Goal: Task Accomplishment & Management: Use online tool/utility

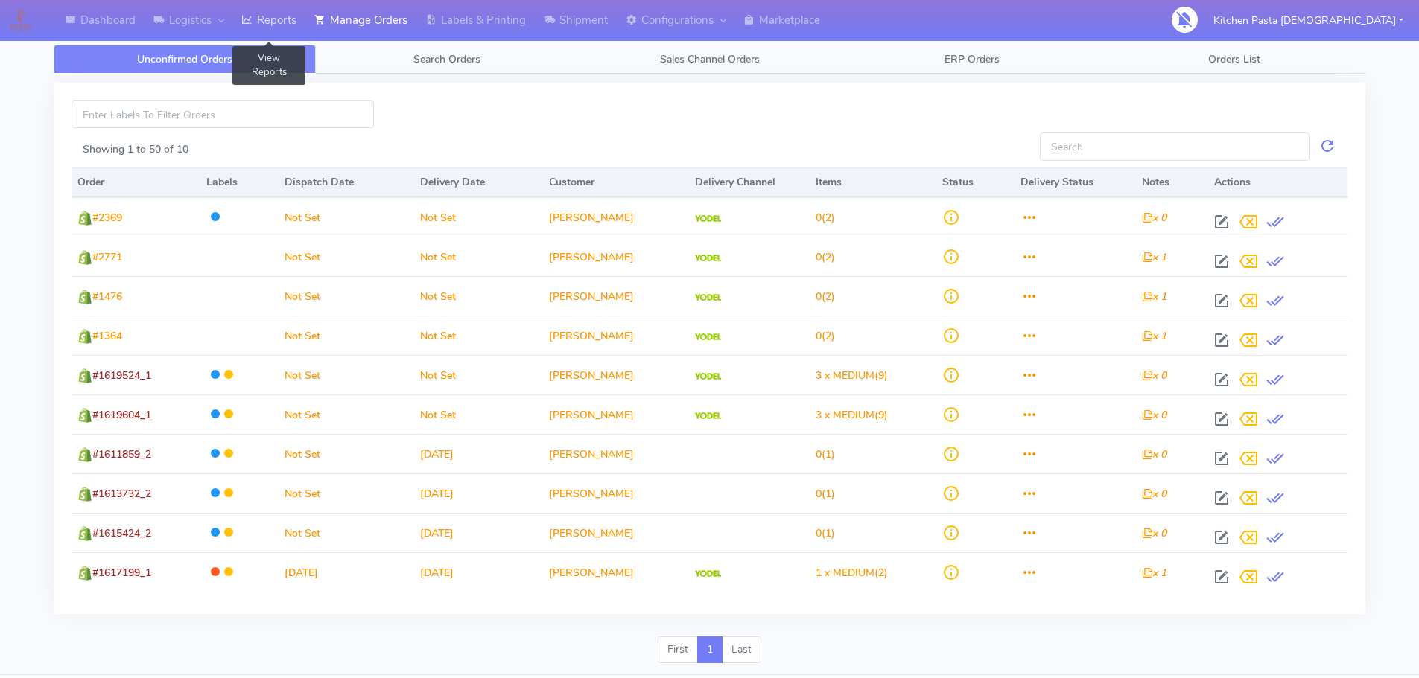
click at [278, 21] on link "Reports" at bounding box center [268, 20] width 73 height 41
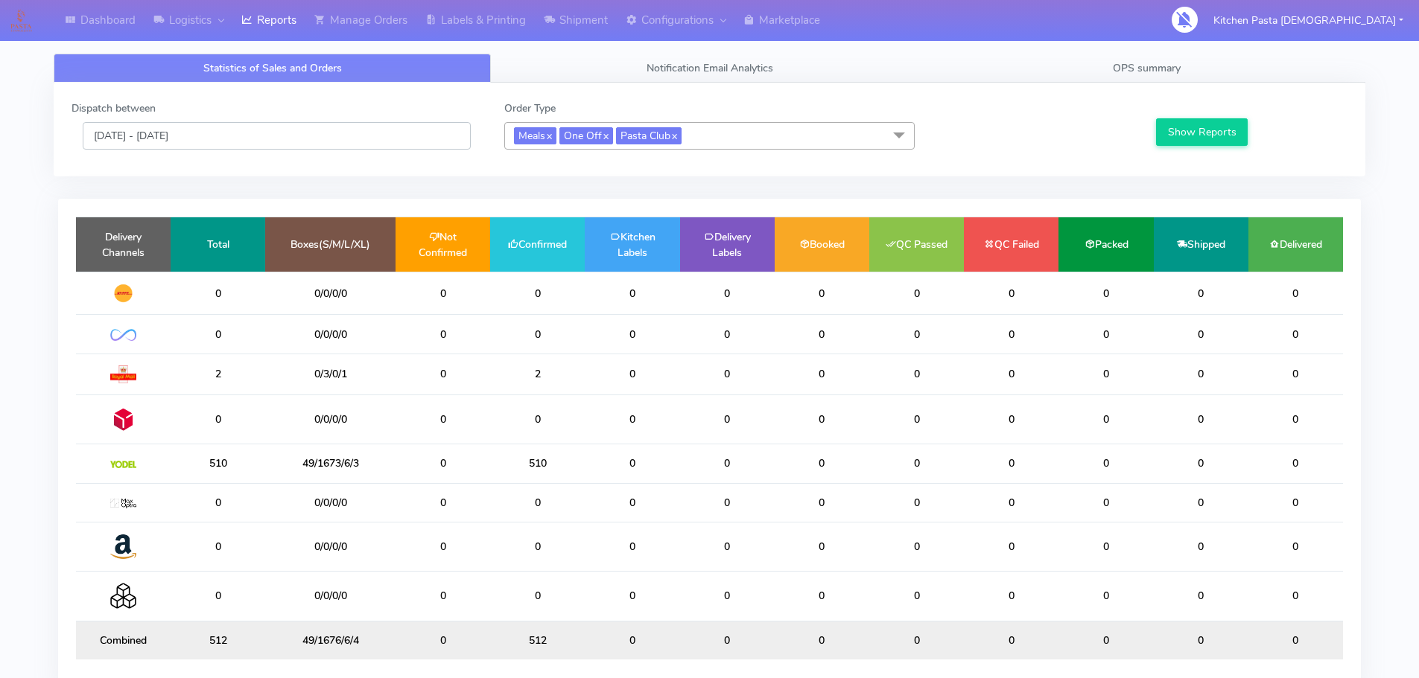
click at [272, 133] on input "[DATE] - [DATE]" at bounding box center [277, 136] width 388 height 28
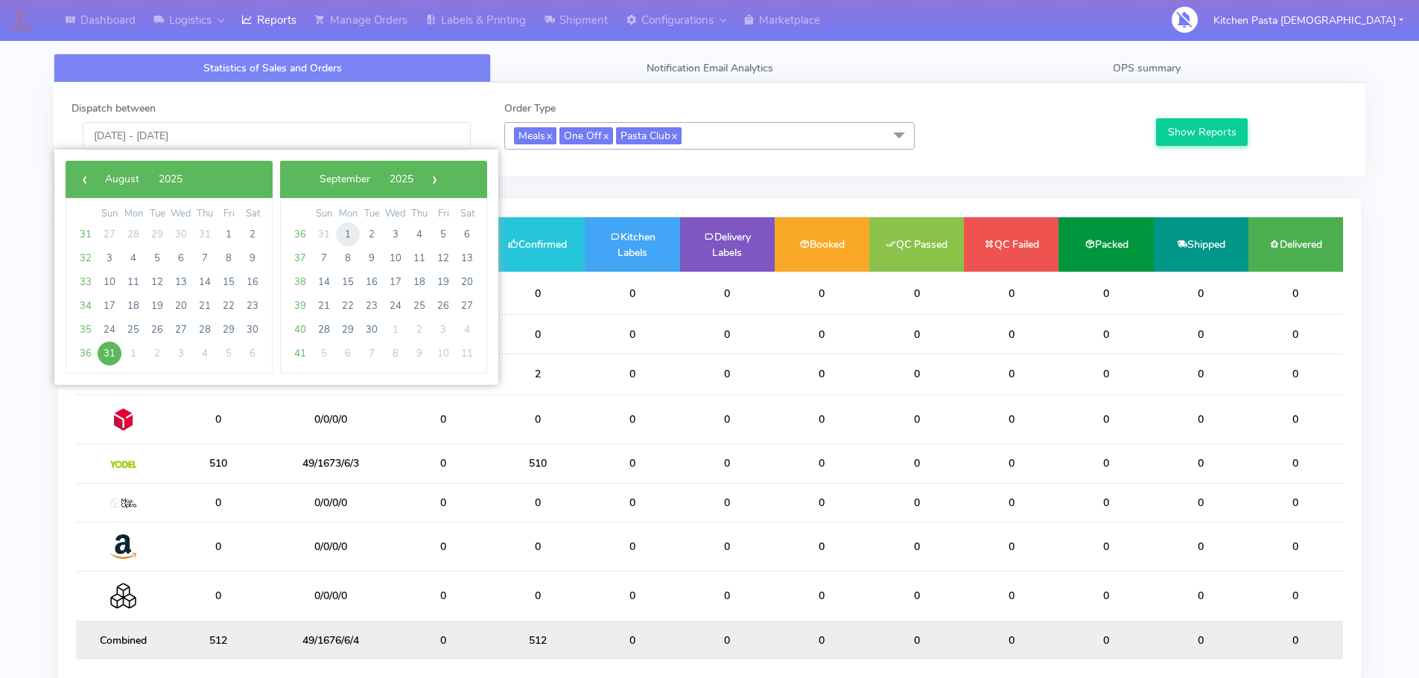
click at [346, 237] on span "1" at bounding box center [348, 235] width 24 height 24
click at [1191, 118] on div "Show Reports" at bounding box center [1250, 125] width 216 height 49
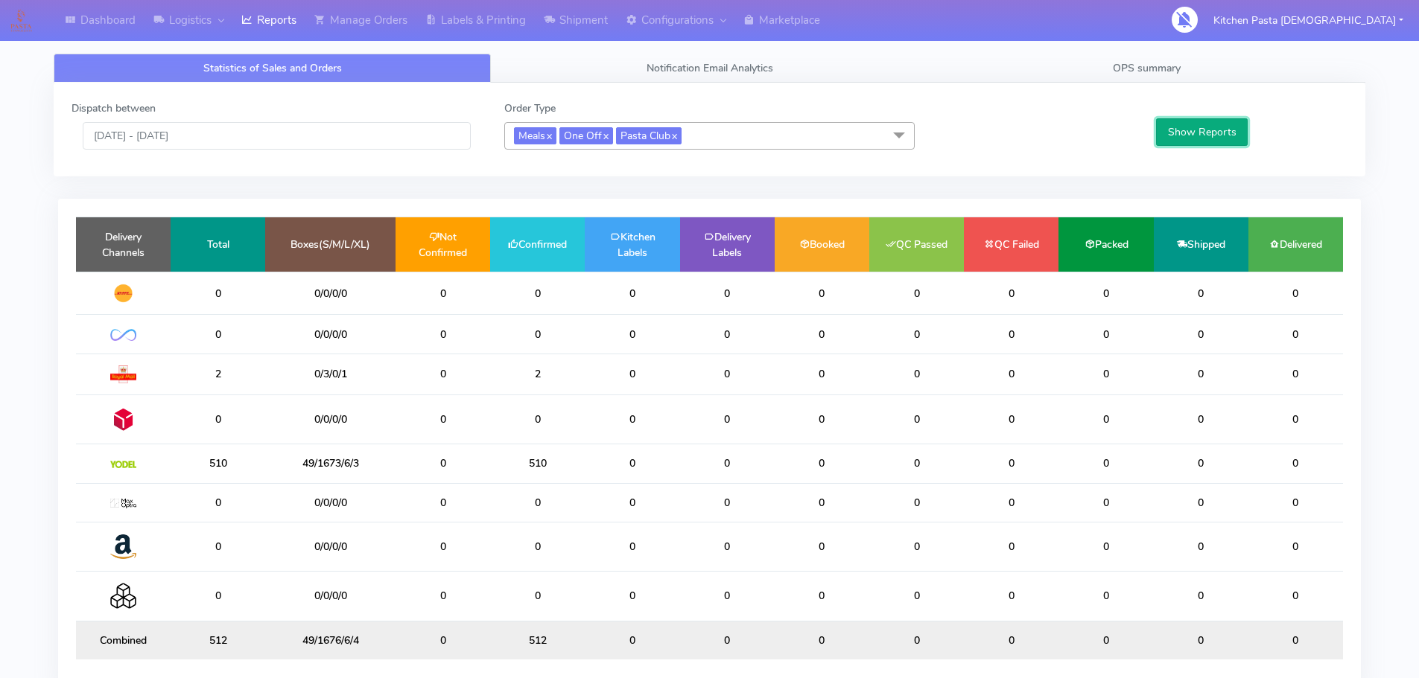
click at [1194, 122] on button "Show Reports" at bounding box center [1202, 132] width 92 height 28
click at [229, 115] on div "Dispatch between [DATE] - [DATE]" at bounding box center [276, 125] width 433 height 49
drag, startPoint x: 232, startPoint y: 118, endPoint x: 234, endPoint y: 133, distance: 14.2
click at [234, 130] on div "Dispatch between [DATE] - [DATE]" at bounding box center [276, 125] width 433 height 49
click at [234, 133] on input "[DATE] - [DATE]" at bounding box center [277, 136] width 388 height 28
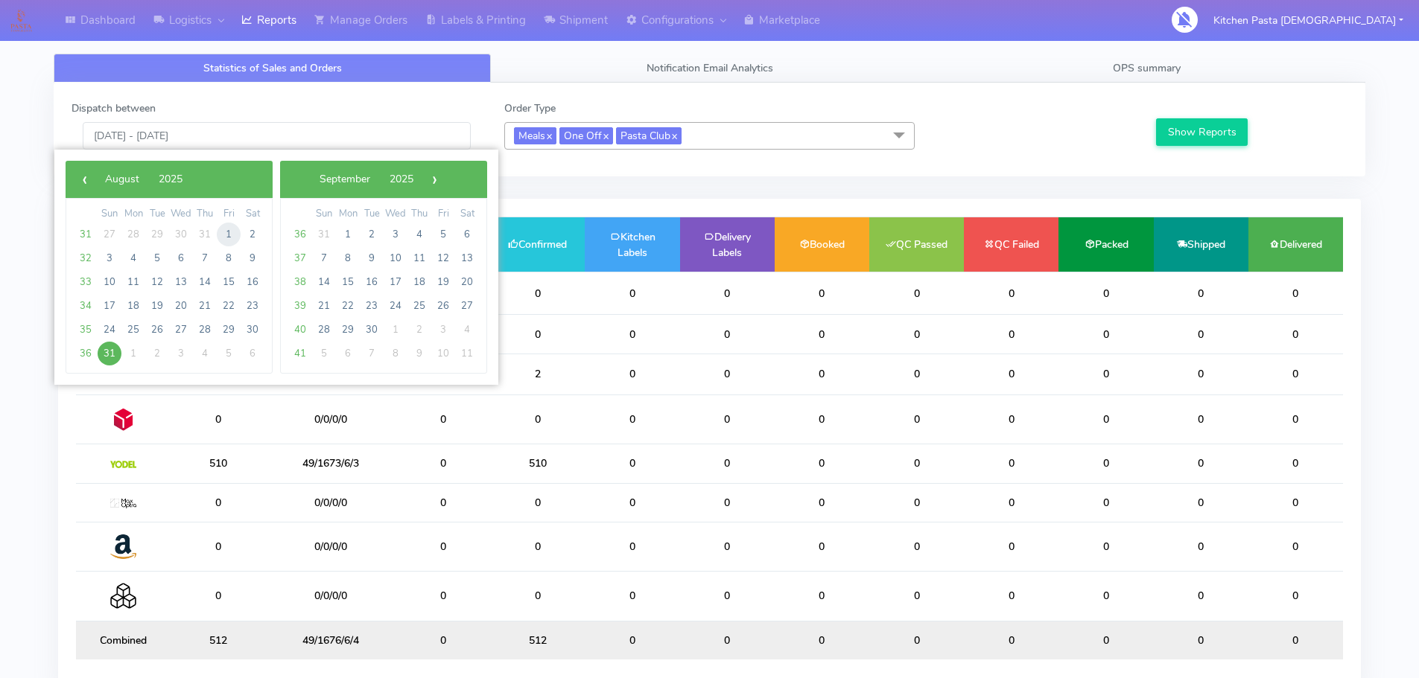
click at [232, 236] on span "1" at bounding box center [229, 235] width 24 height 24
type input "[DATE] - [DATE]"
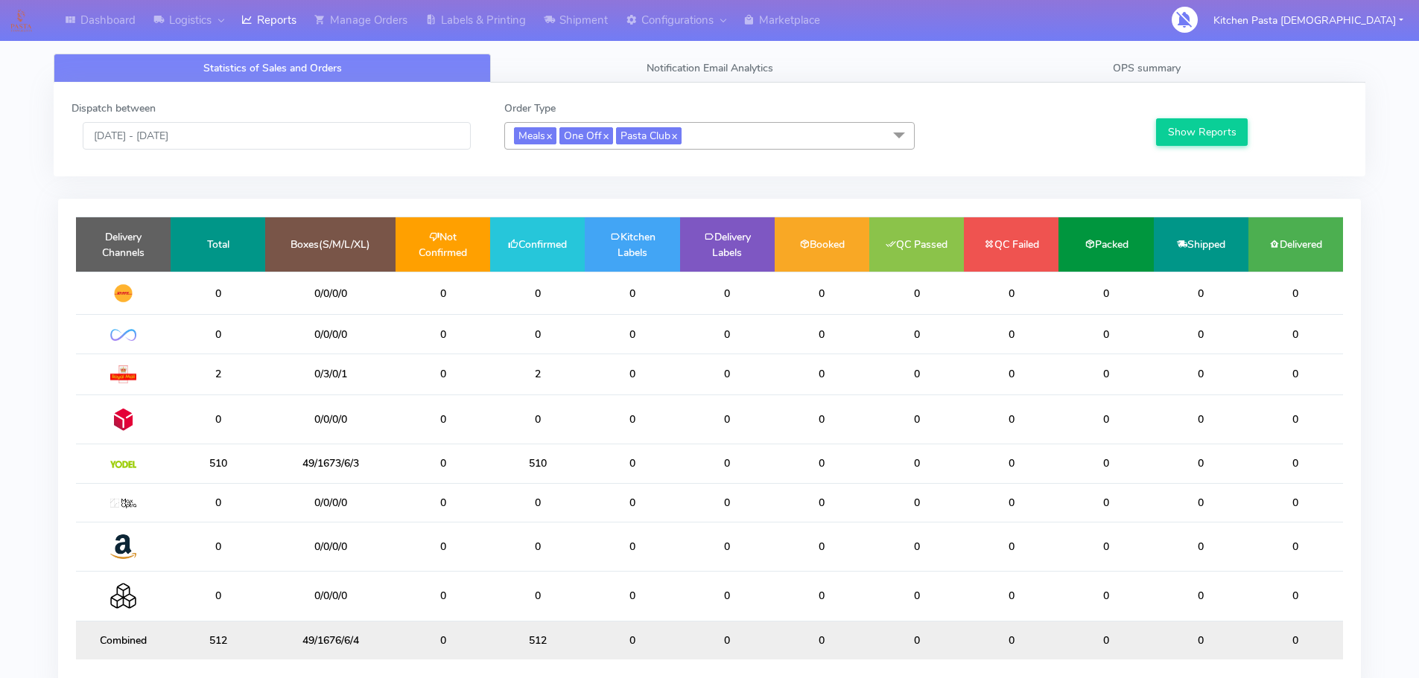
click at [270, 152] on div "Dispatch between [DATE] - [DATE] Order Type Meals x One Off x Pasta Club x Sele…" at bounding box center [709, 130] width 1298 height 58
click at [265, 136] on input "[DATE] - [DATE]" at bounding box center [277, 136] width 388 height 28
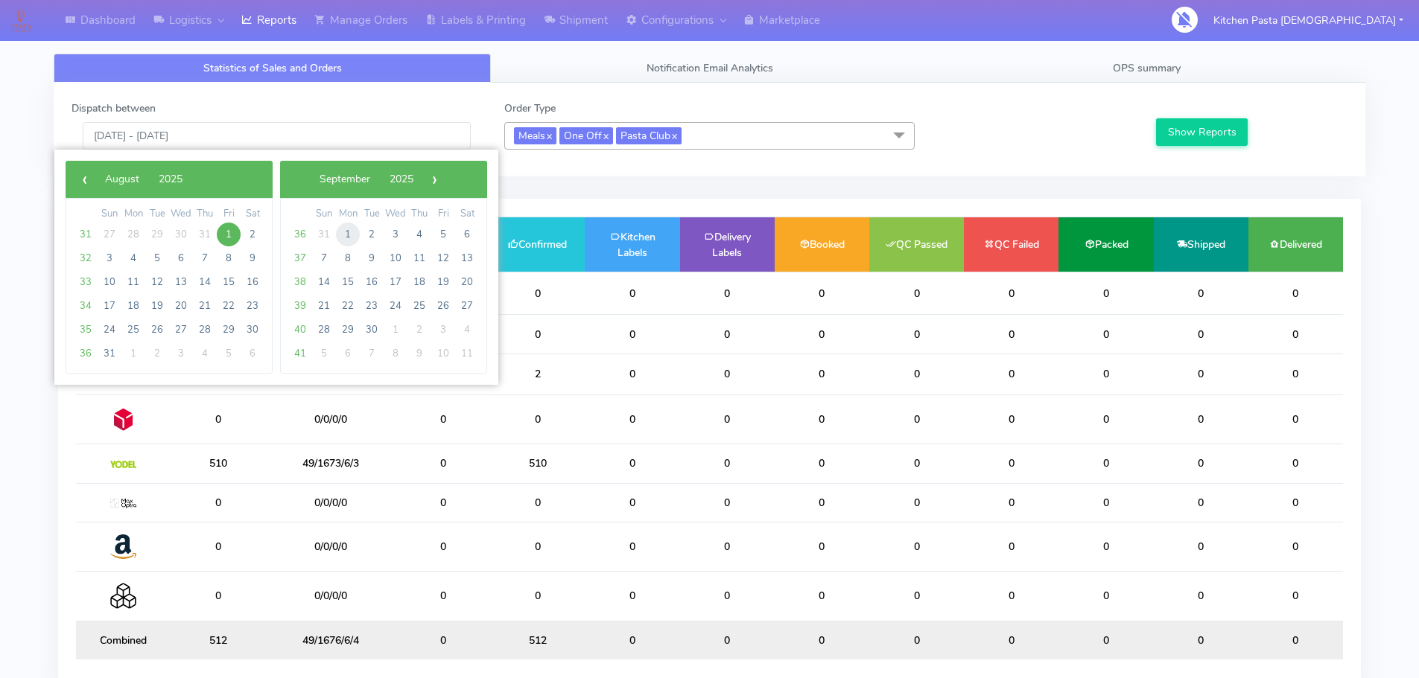
click at [354, 234] on span "1" at bounding box center [348, 235] width 24 height 24
click at [354, 234] on span "29" at bounding box center [348, 235] width 24 height 24
click at [1193, 117] on div "Show Reports" at bounding box center [1250, 125] width 216 height 49
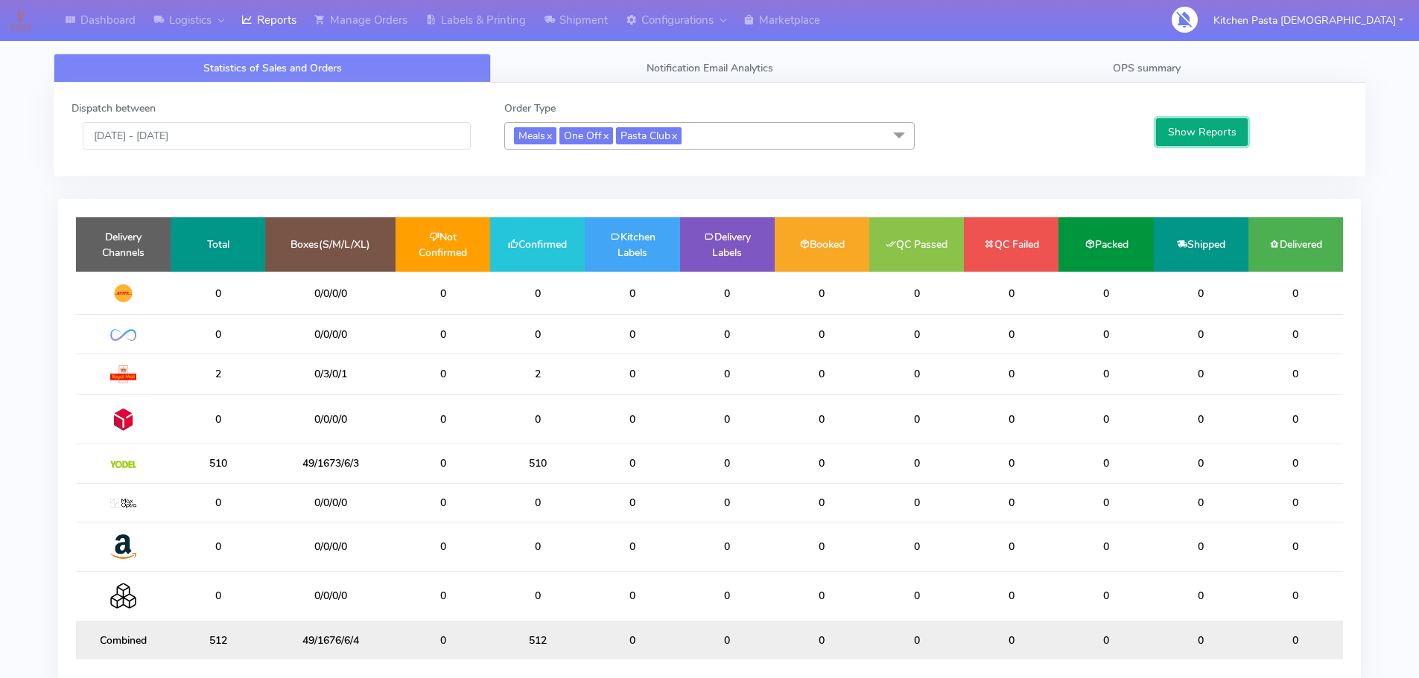
click at [1194, 121] on button "Show Reports" at bounding box center [1202, 132] width 92 height 28
drag, startPoint x: 0, startPoint y: 0, endPoint x: 261, endPoint y: 128, distance: 290.4
click at [261, 128] on input "[DATE] - [DATE]" at bounding box center [277, 136] width 388 height 28
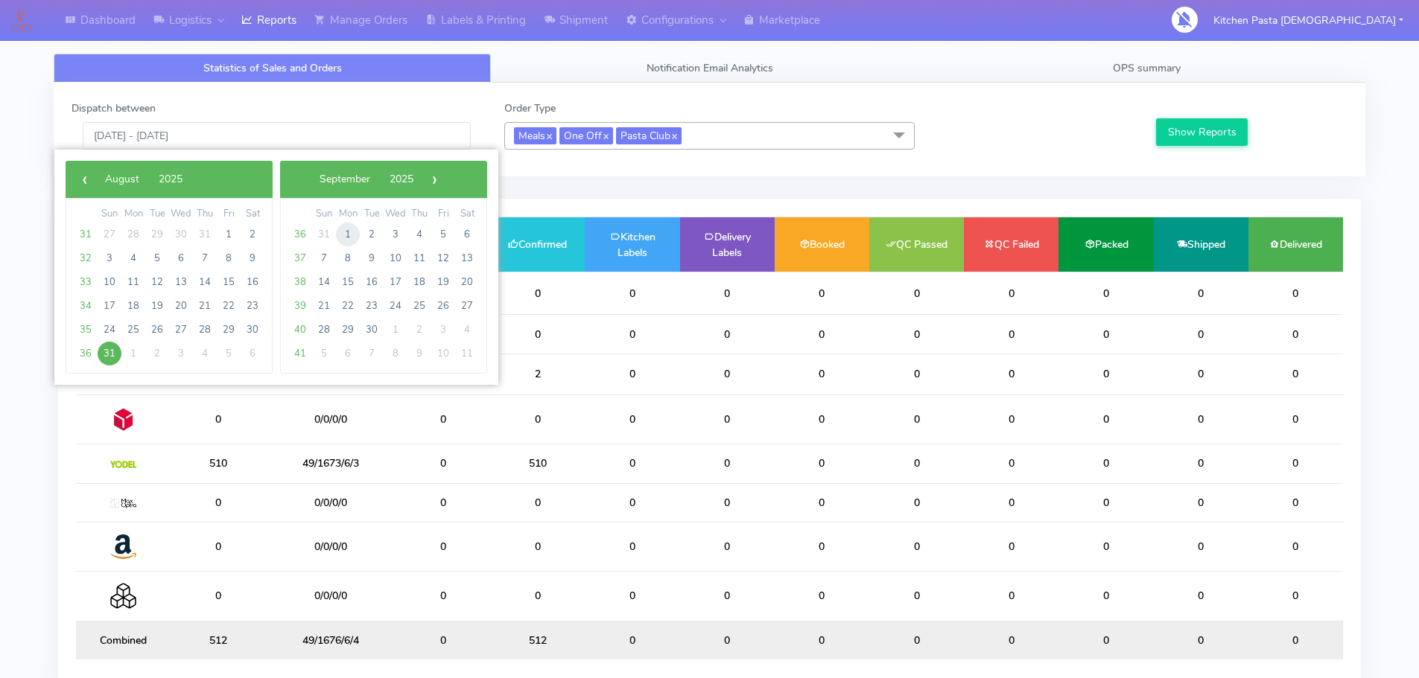
click at [346, 233] on span "1" at bounding box center [348, 235] width 24 height 24
click at [346, 233] on span "29" at bounding box center [348, 235] width 24 height 24
click at [133, 229] on span "1" at bounding box center [133, 235] width 24 height 24
type input "01/09/2025 - 01/09/2025"
click at [133, 229] on td "Delivery Channels" at bounding box center [123, 244] width 95 height 54
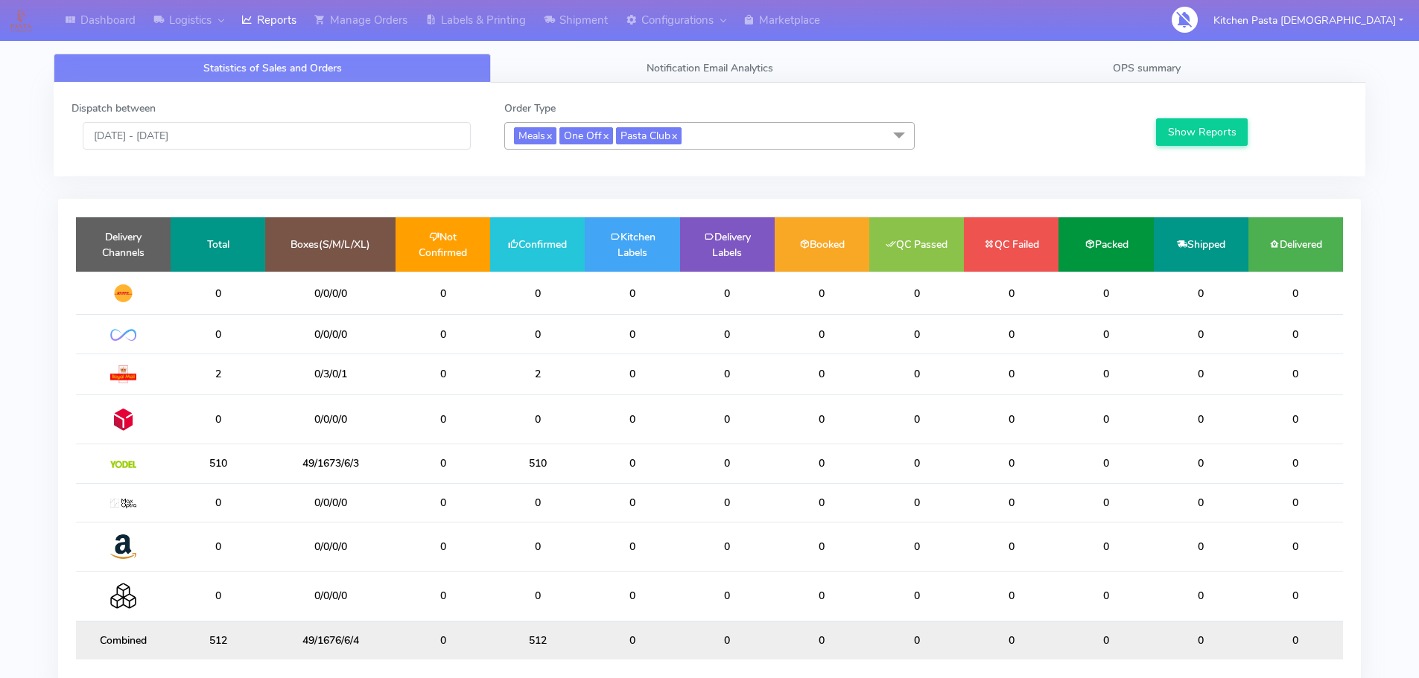
click at [1219, 113] on div "Show Reports" at bounding box center [1250, 125] width 216 height 49
click at [1209, 121] on button "Show Reports" at bounding box center [1202, 132] width 92 height 28
click at [1131, 71] on span "OPS summary" at bounding box center [1146, 68] width 68 height 14
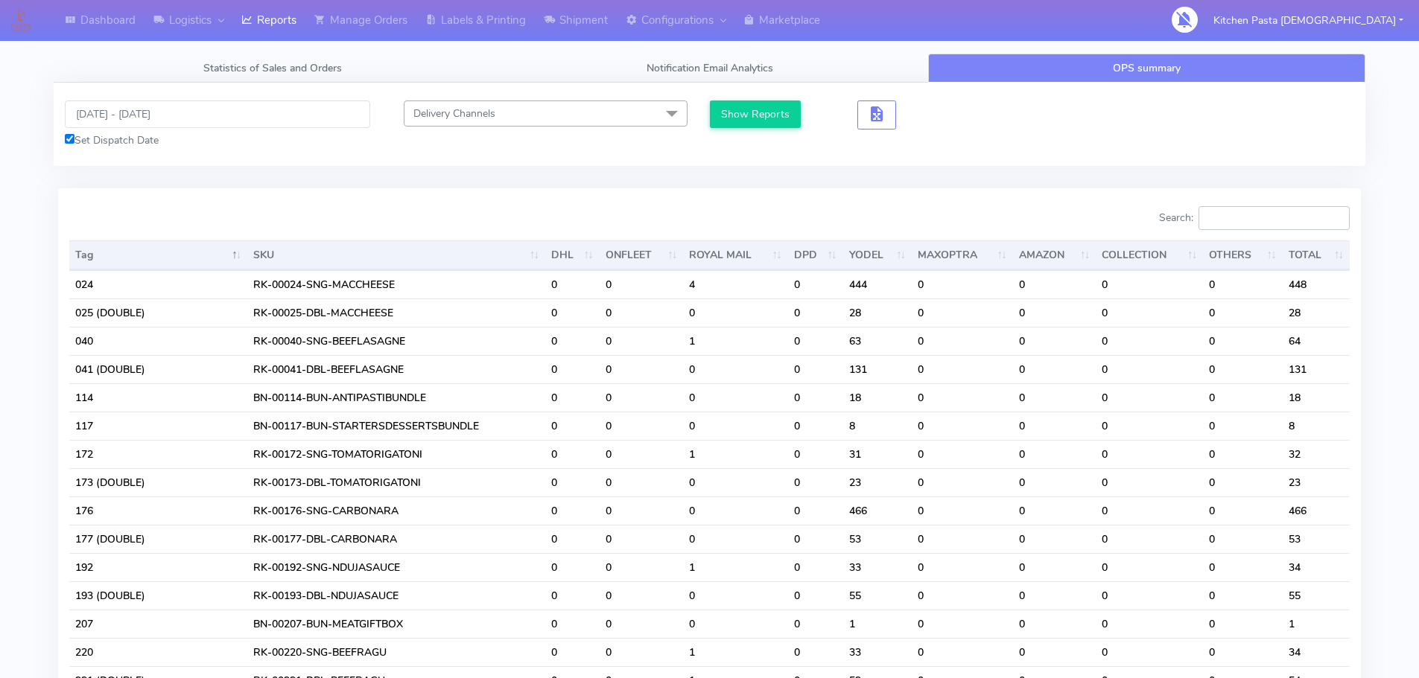
click at [1241, 226] on input "Search:" at bounding box center [1273, 218] width 151 height 24
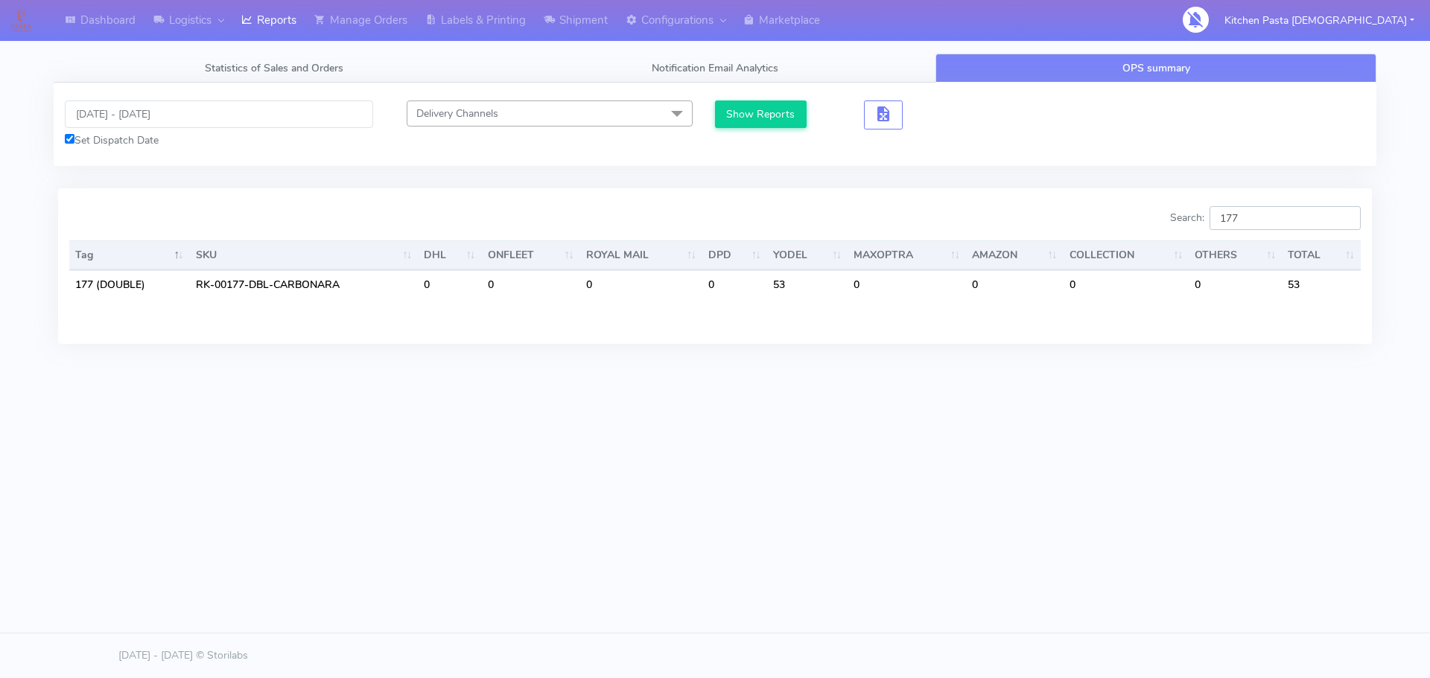
type input "177"
drag, startPoint x: 229, startPoint y: 25, endPoint x: 207, endPoint y: 21, distance: 21.9
click at [229, 25] on link "Logistics" at bounding box center [188, 20] width 88 height 41
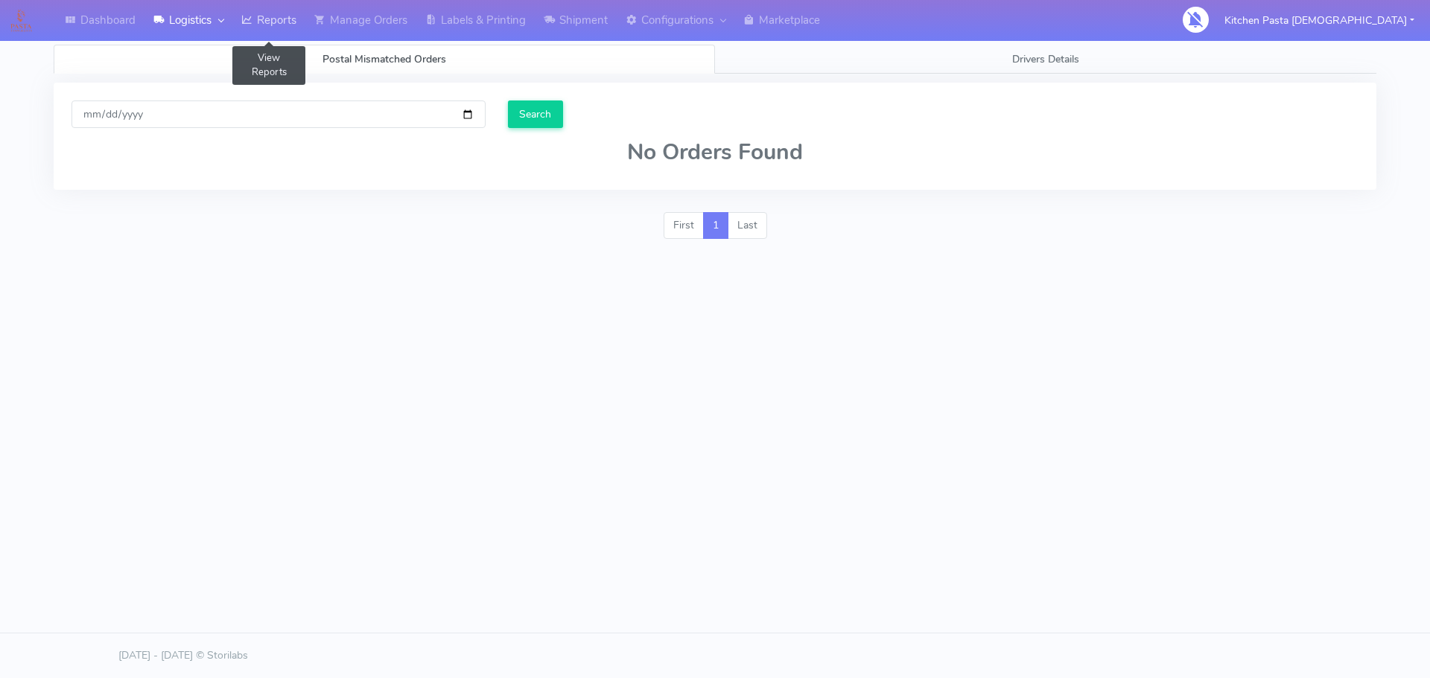
click at [282, 34] on link "Reports" at bounding box center [268, 20] width 73 height 41
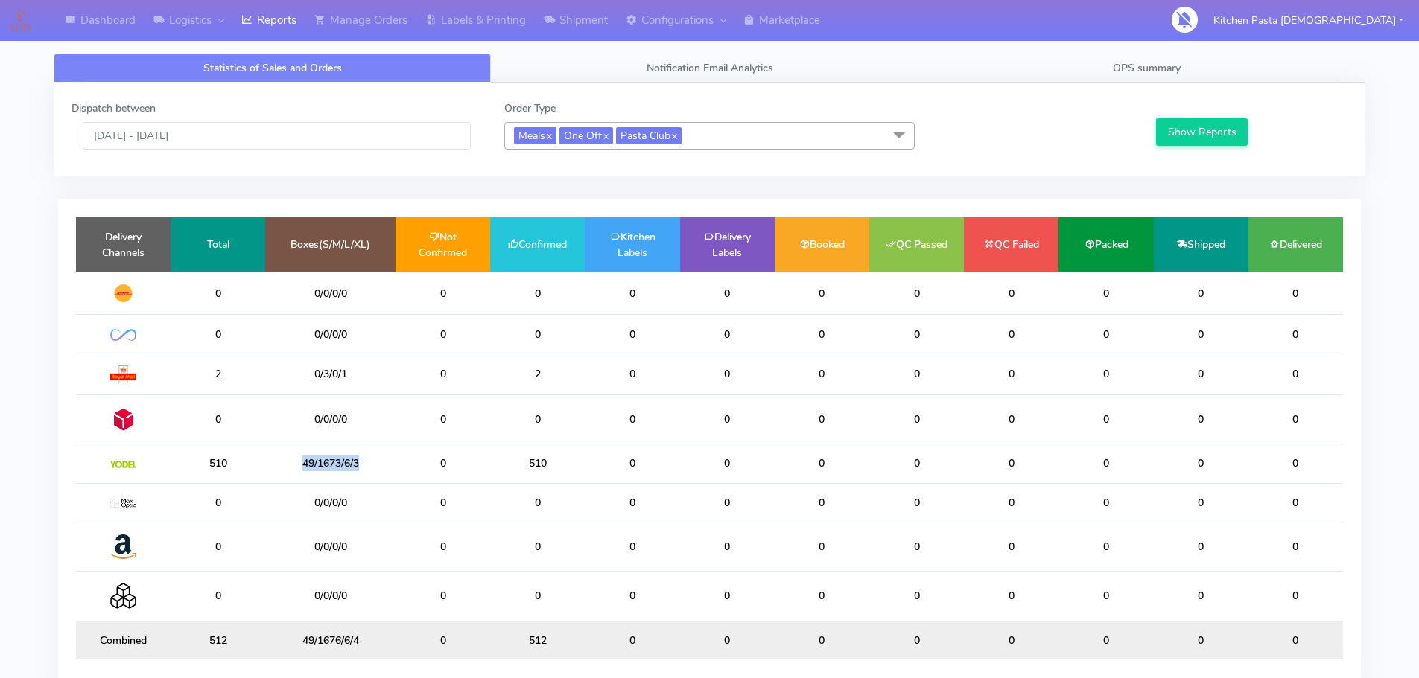
drag, startPoint x: 369, startPoint y: 471, endPoint x: 242, endPoint y: 471, distance: 127.3
click at [242, 471] on tr "510 49/1673/6/3 0 510 0 0 0 0 0 0 0 0" at bounding box center [709, 464] width 1267 height 39
click at [1182, 74] on link "OPS summary" at bounding box center [1146, 68] width 437 height 29
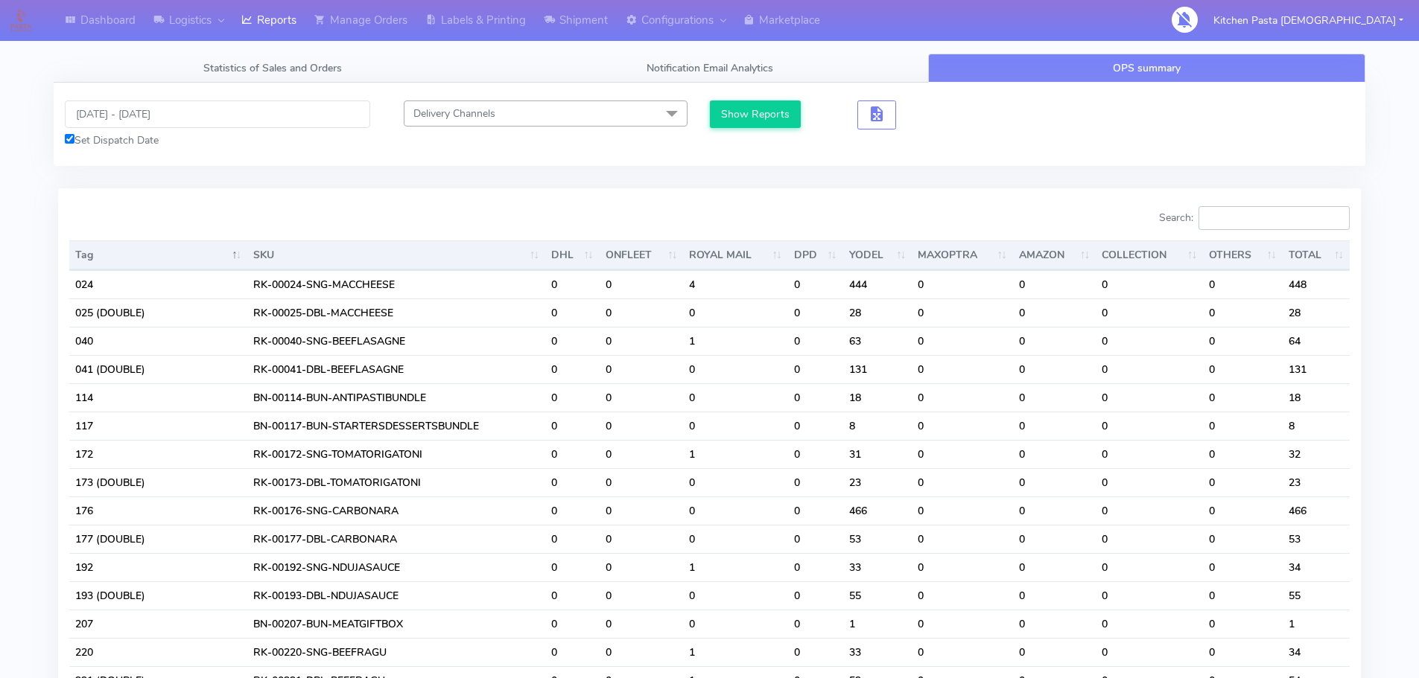
click at [1316, 216] on input "Search:" at bounding box center [1273, 218] width 151 height 24
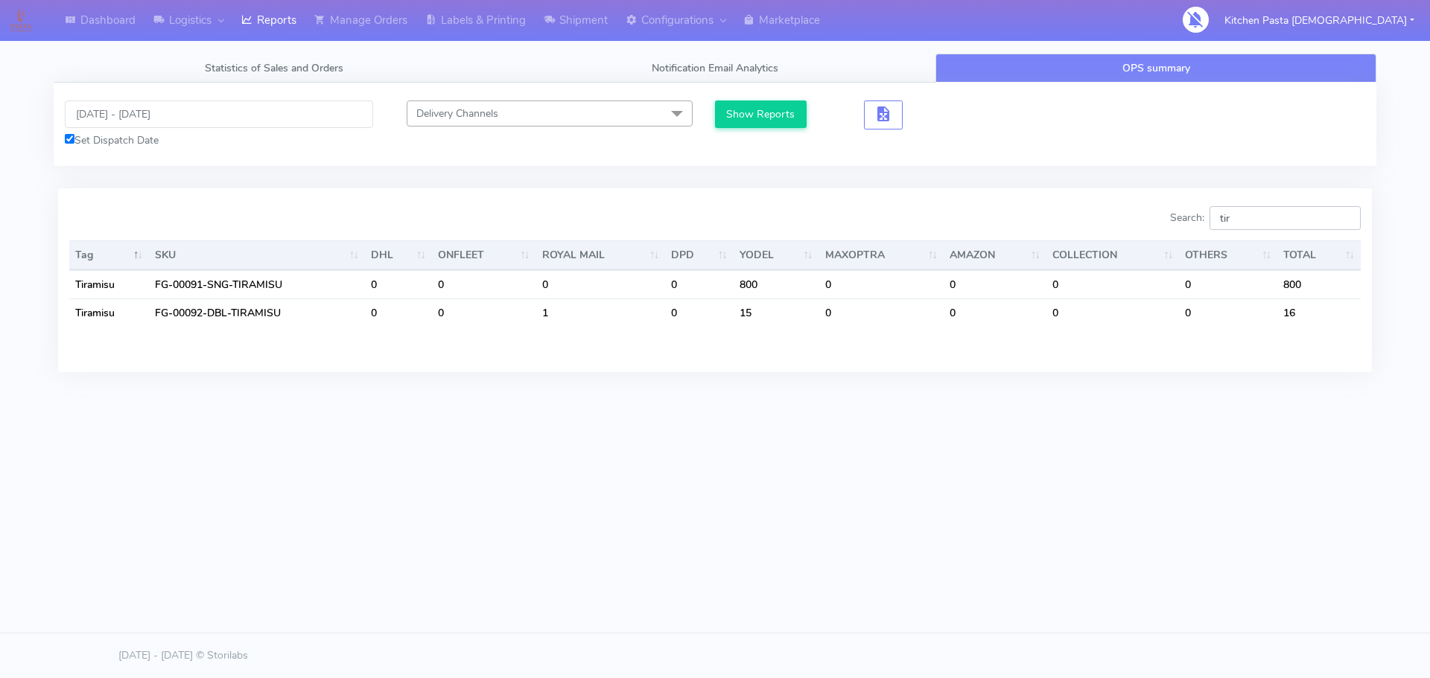
type input "tir"
drag, startPoint x: 1222, startPoint y: 252, endPoint x: 1153, endPoint y: 252, distance: 68.5
click at [1159, 252] on div "Search: tir Tag SKU DHL ONFLEET ROYAL MAIL DPD YODEL MAXOPTRA AMAZON COLLECTION…" at bounding box center [714, 279] width 1291 height 147
click at [1263, 206] on div "Search: tir Tag SKU DHL ONFLEET ROYAL MAIL DPD YODEL MAXOPTRA AMAZON COLLECTION…" at bounding box center [715, 279] width 1314 height 183
drag, startPoint x: 1255, startPoint y: 225, endPoint x: 1209, endPoint y: 232, distance: 46.7
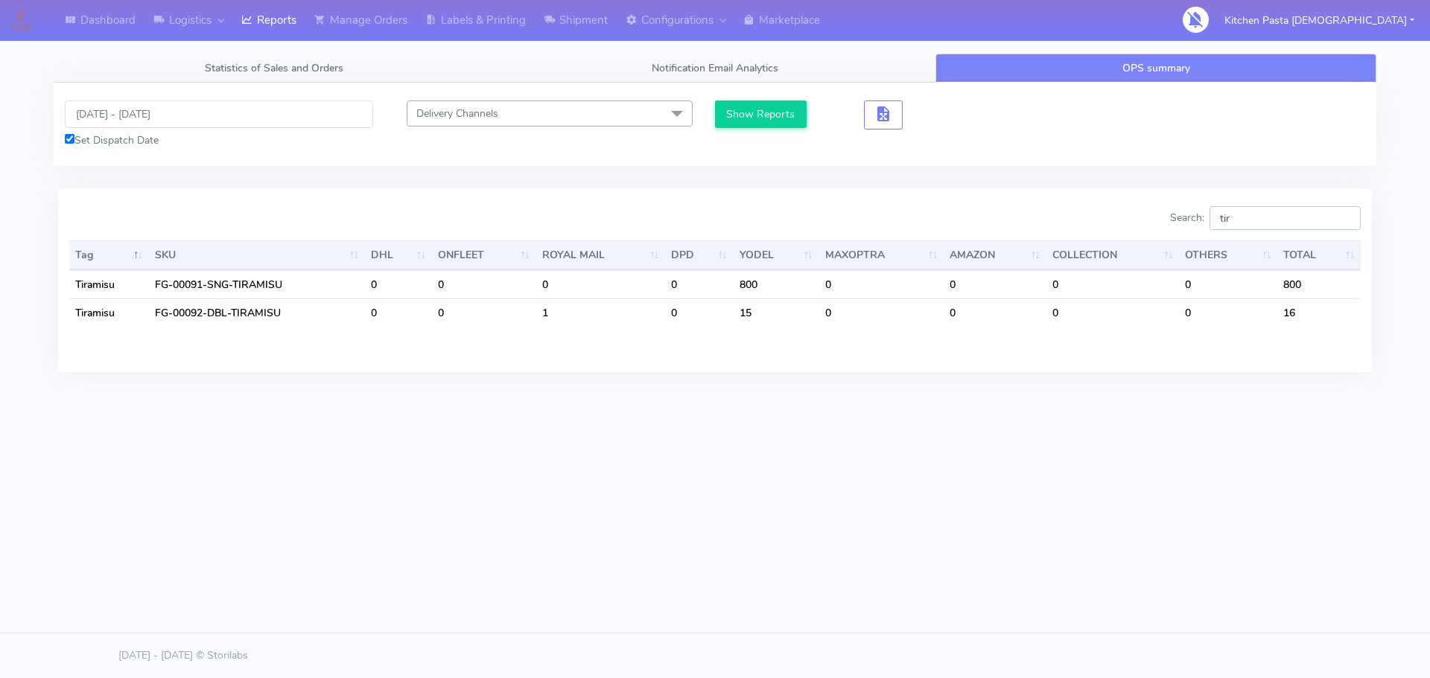
click at [1209, 232] on div "Search: tir" at bounding box center [1043, 221] width 634 height 30
type input "pro"
drag, startPoint x: 1273, startPoint y: 224, endPoint x: 1149, endPoint y: 223, distance: 123.6
click at [1149, 223] on div "Search: pro" at bounding box center [1043, 221] width 634 height 30
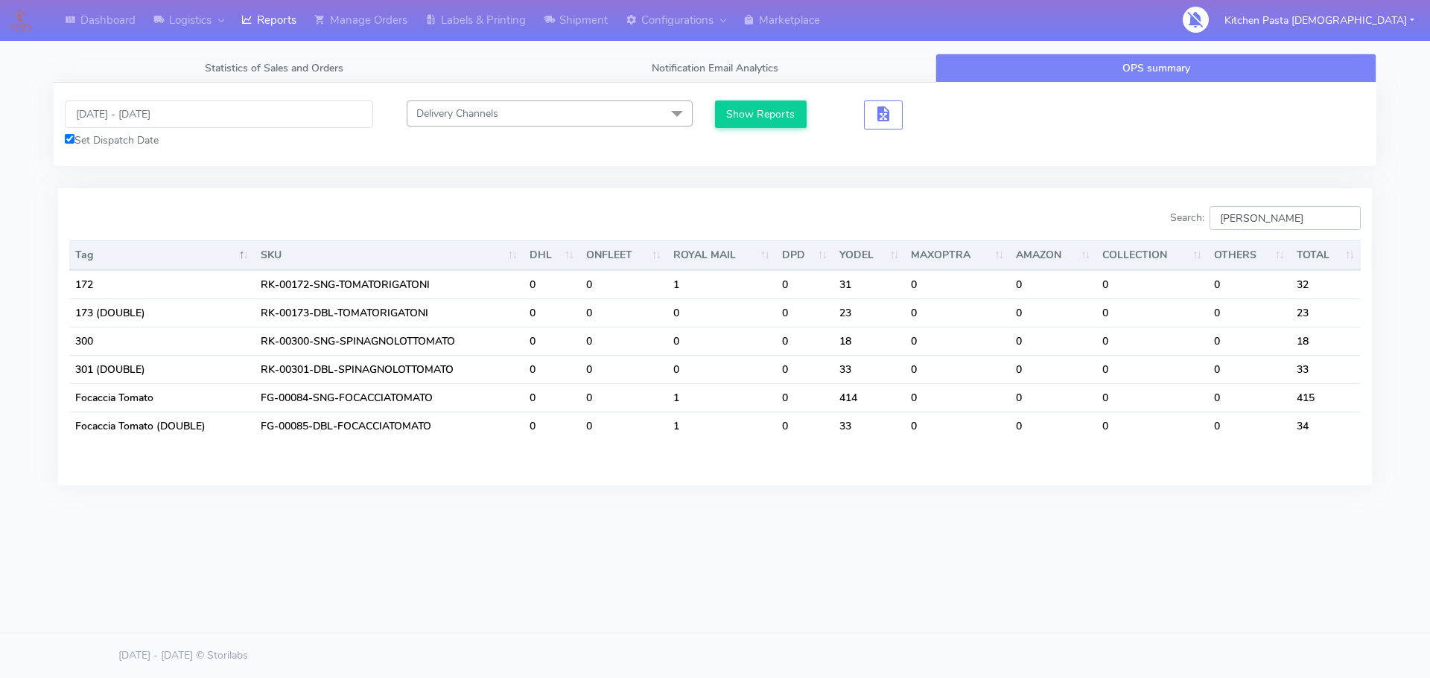
type input "tom"
drag, startPoint x: 1247, startPoint y: 217, endPoint x: 1125, endPoint y: 213, distance: 121.4
click at [1133, 214] on div "Search: tom" at bounding box center [1043, 221] width 634 height 30
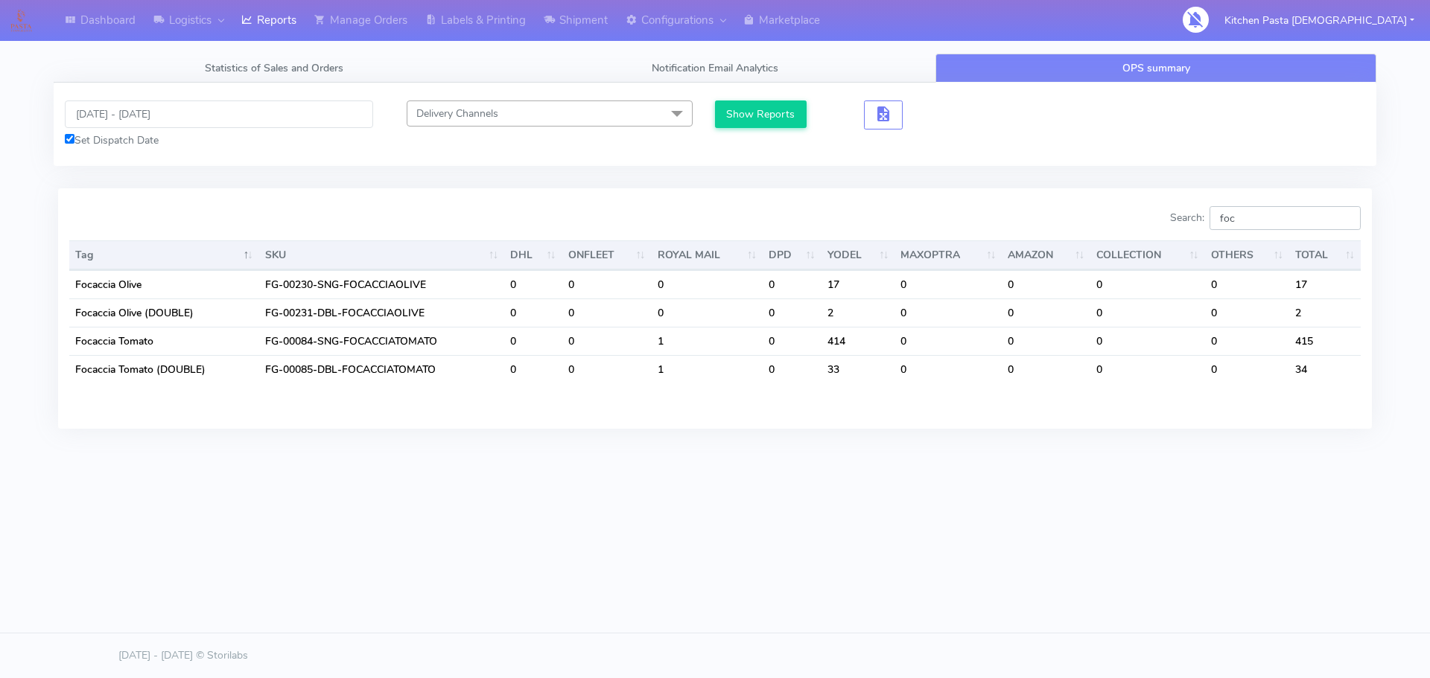
drag, startPoint x: 1261, startPoint y: 211, endPoint x: 1136, endPoint y: 209, distance: 125.1
click at [1136, 209] on div "Search: foc" at bounding box center [1043, 221] width 634 height 30
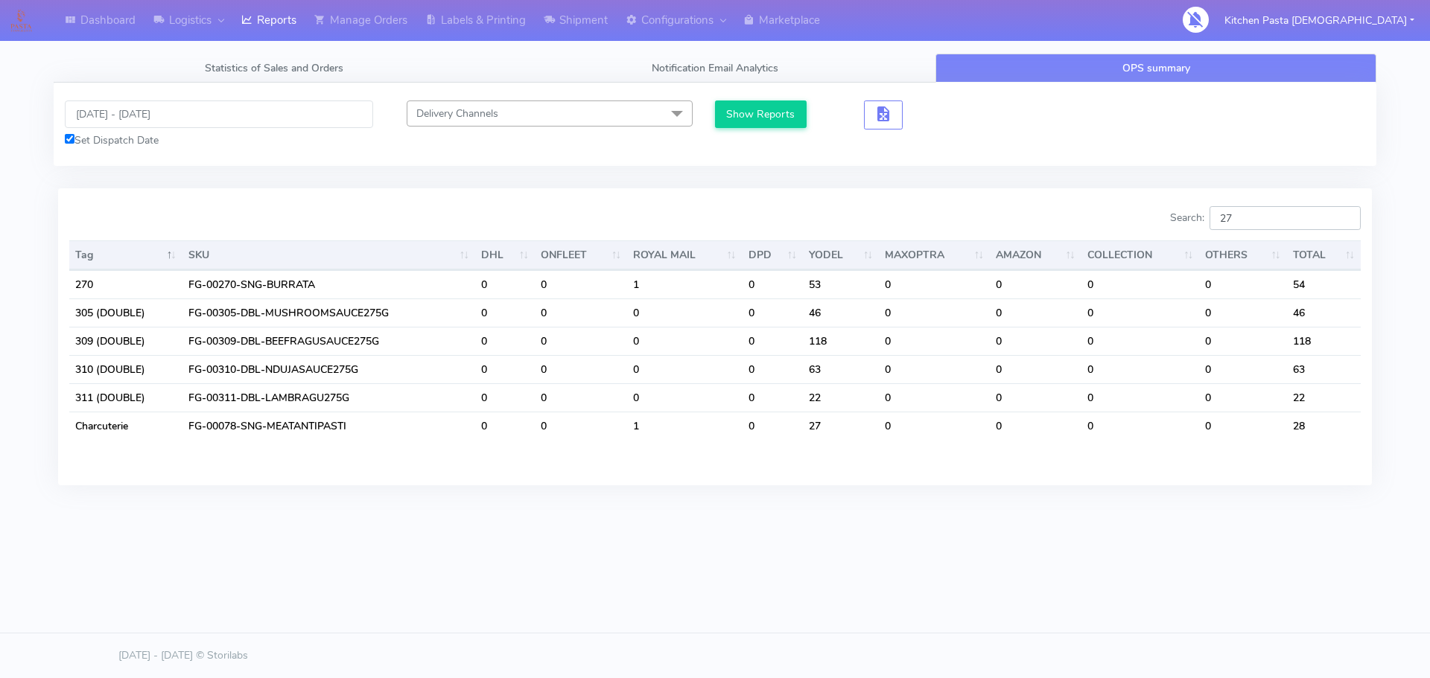
type input "2"
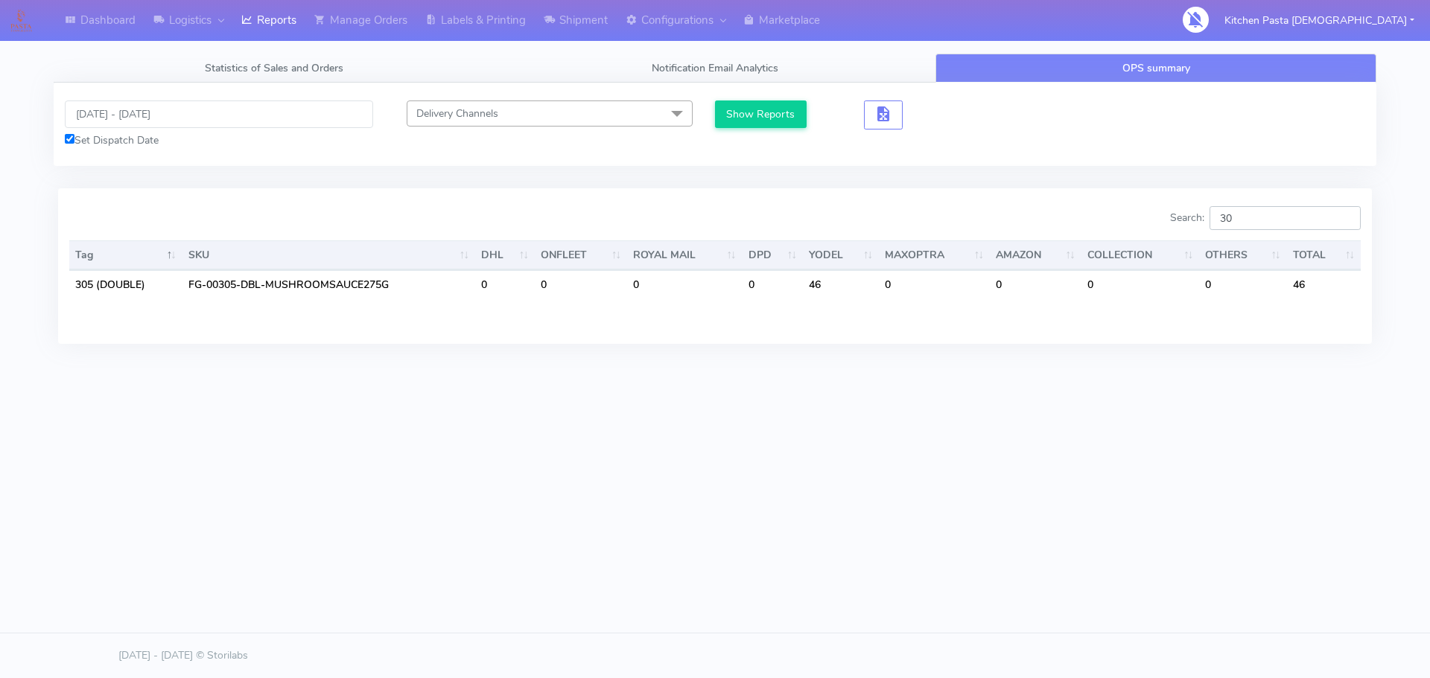
type input "3"
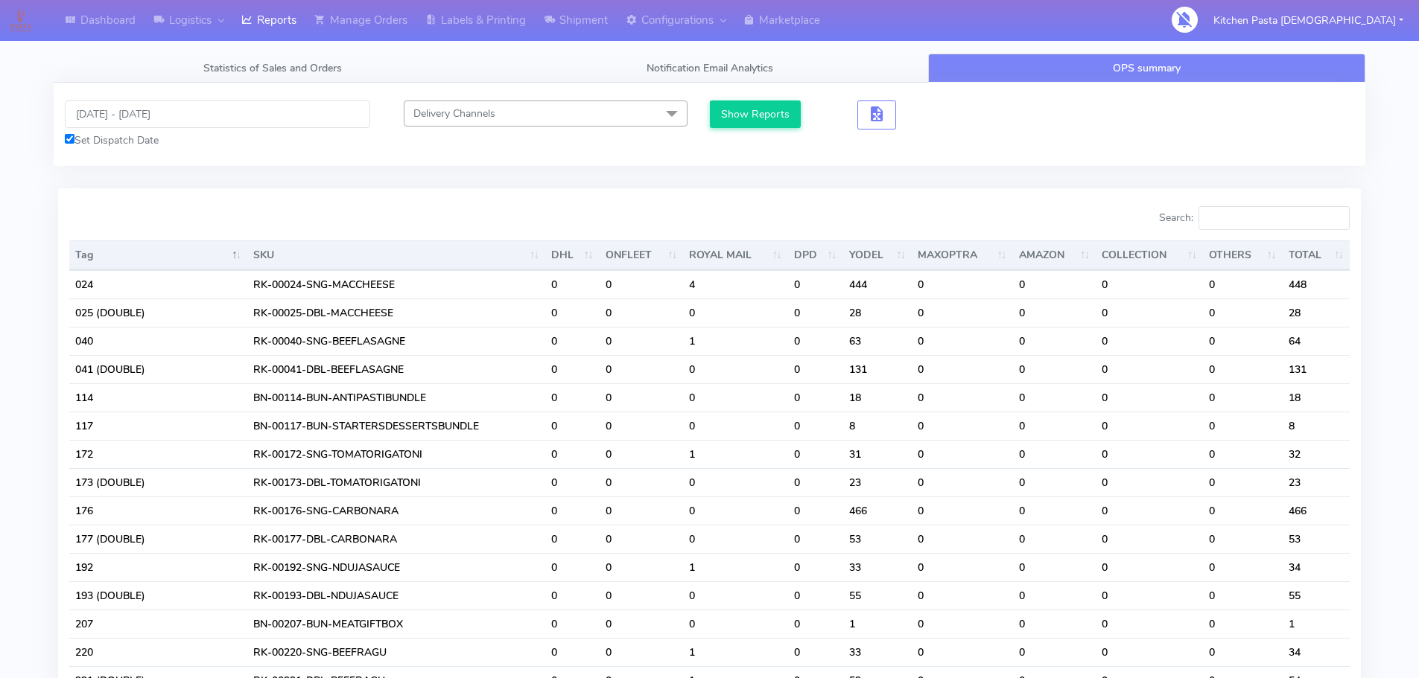
click at [1242, 221] on input "Search:" at bounding box center [1273, 218] width 151 height 24
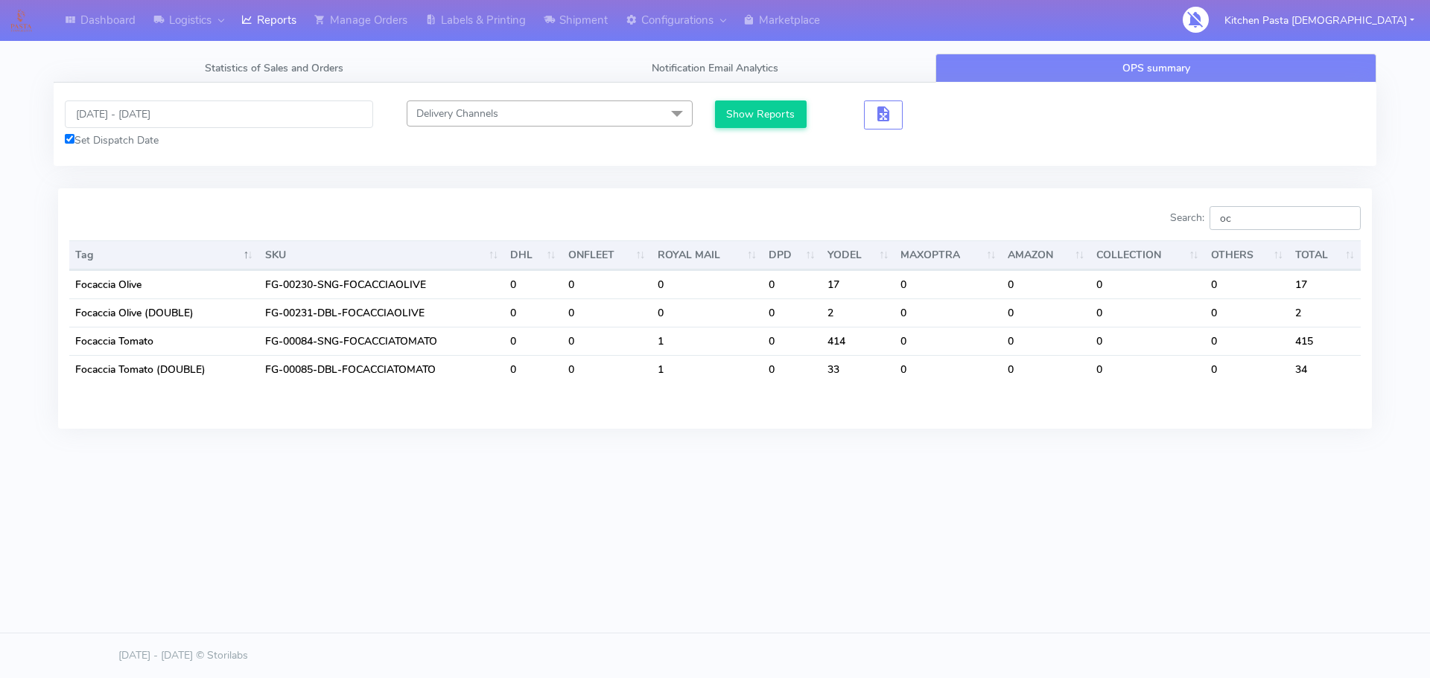
type input "oc"
click at [205, 123] on input "[DATE] - [DATE]" at bounding box center [219, 115] width 308 height 28
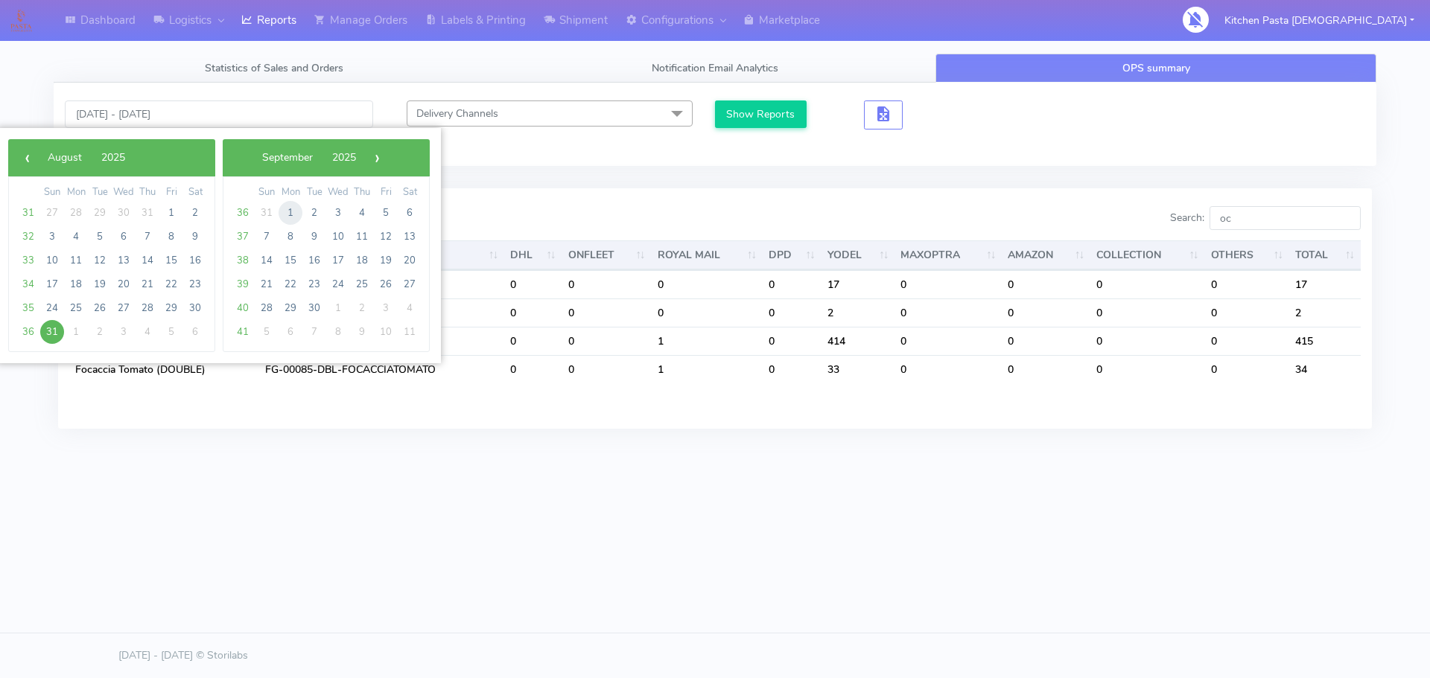
click at [298, 211] on span "1" at bounding box center [290, 213] width 24 height 24
click at [296, 213] on span "29" at bounding box center [290, 213] width 24 height 24
click at [74, 211] on span "1" at bounding box center [76, 213] width 24 height 24
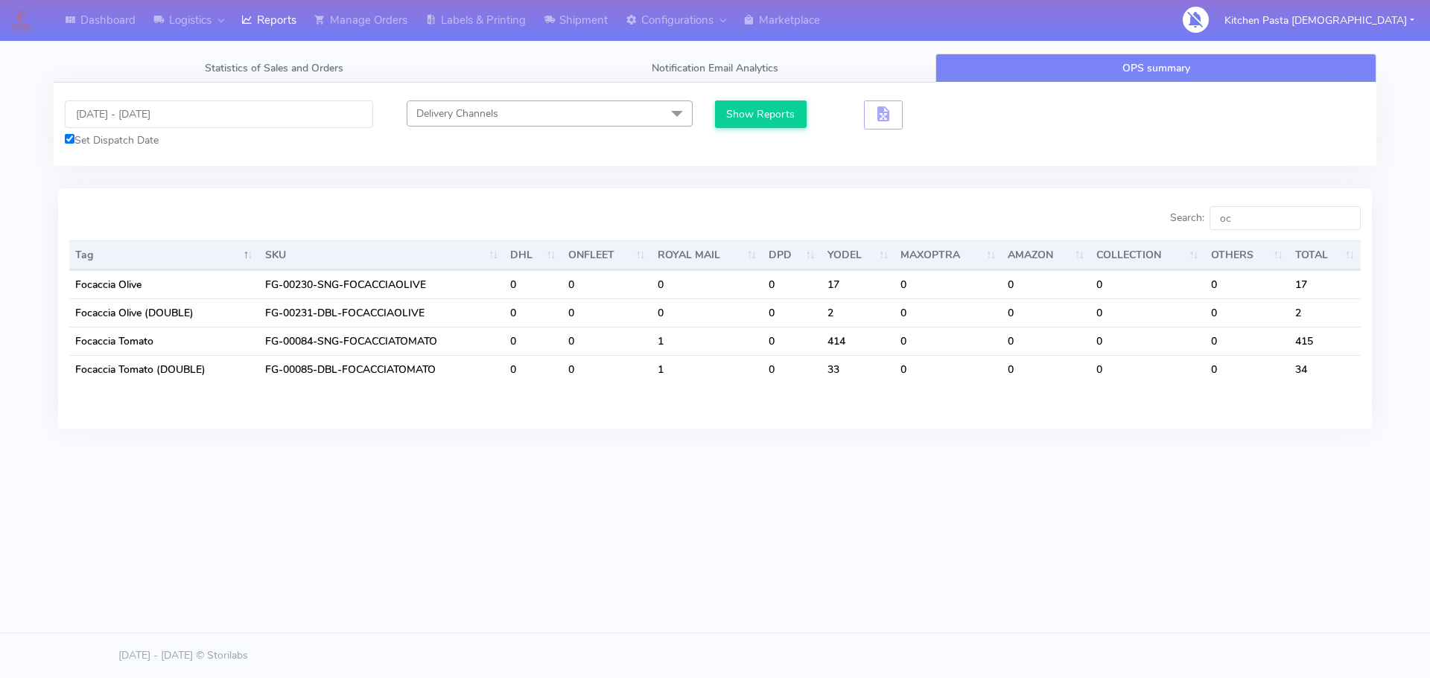
type input "01/09/2025 - 01/09/2025"
click at [74, 211] on div at bounding box center [386, 221] width 657 height 30
click at [771, 117] on button "Show Reports" at bounding box center [761, 115] width 92 height 28
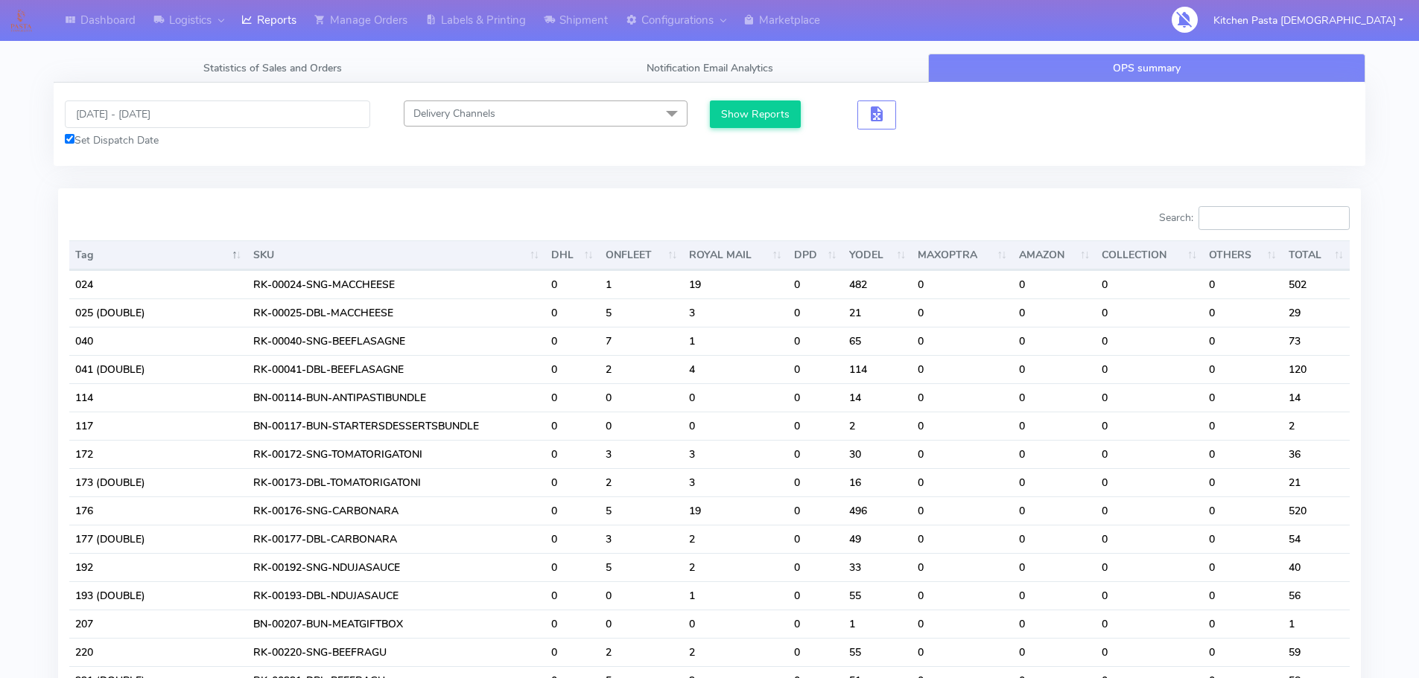
click at [1299, 217] on input "Search:" at bounding box center [1273, 218] width 151 height 24
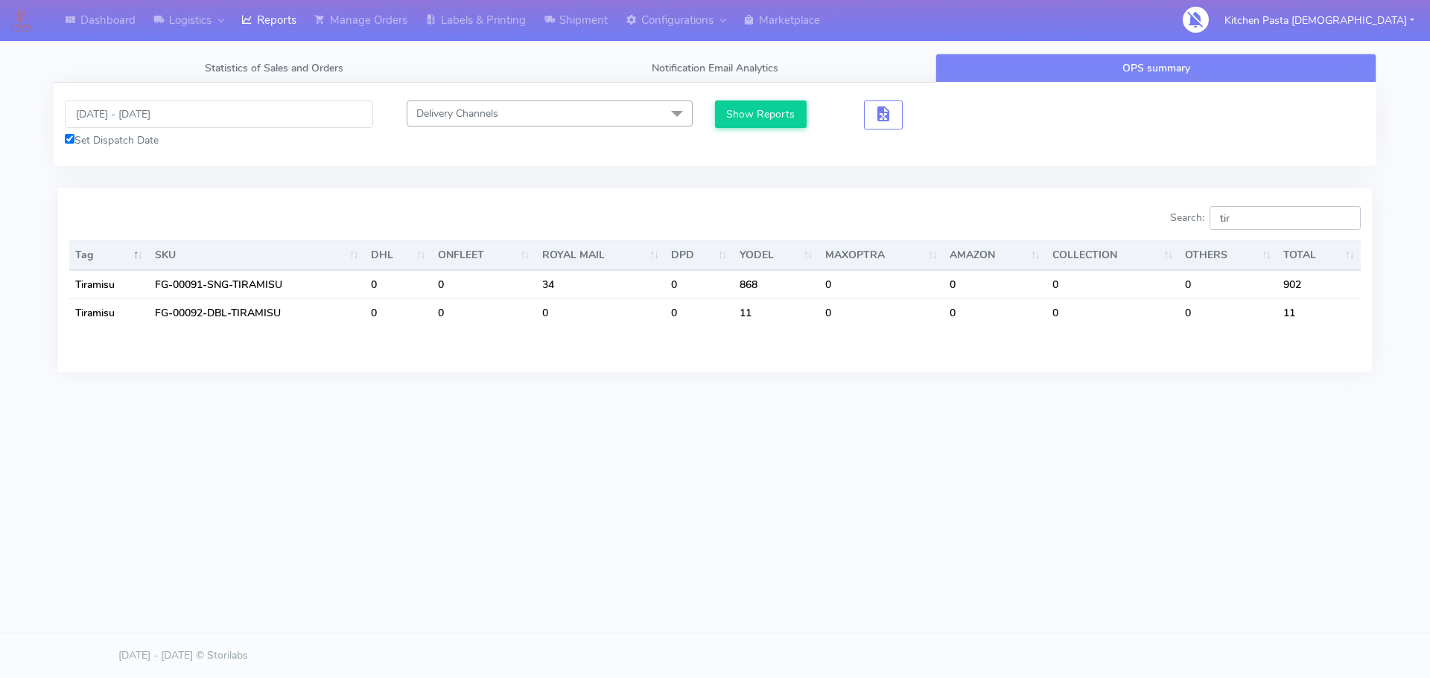
type input "tir"
click at [509, 31] on link "Labels & Printing" at bounding box center [475, 20] width 118 height 41
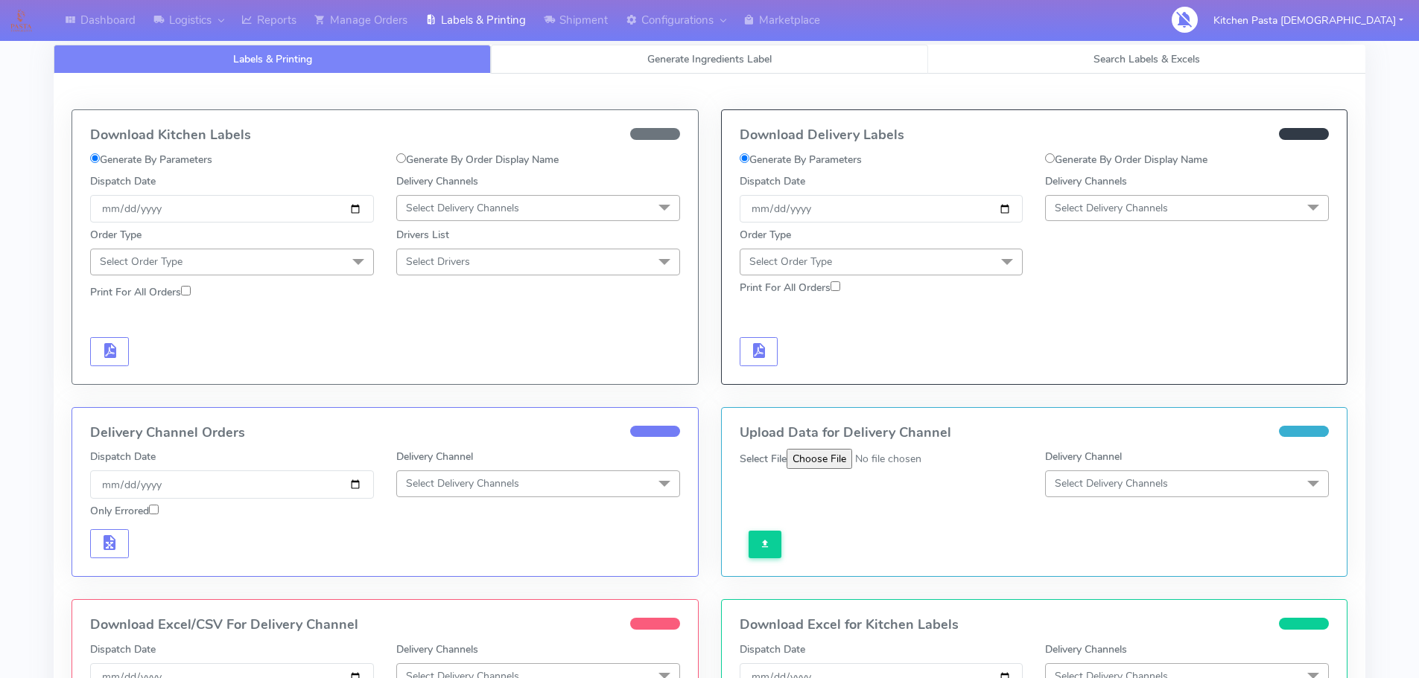
click at [828, 56] on link "Generate Ingredients Label" at bounding box center [709, 59] width 437 height 29
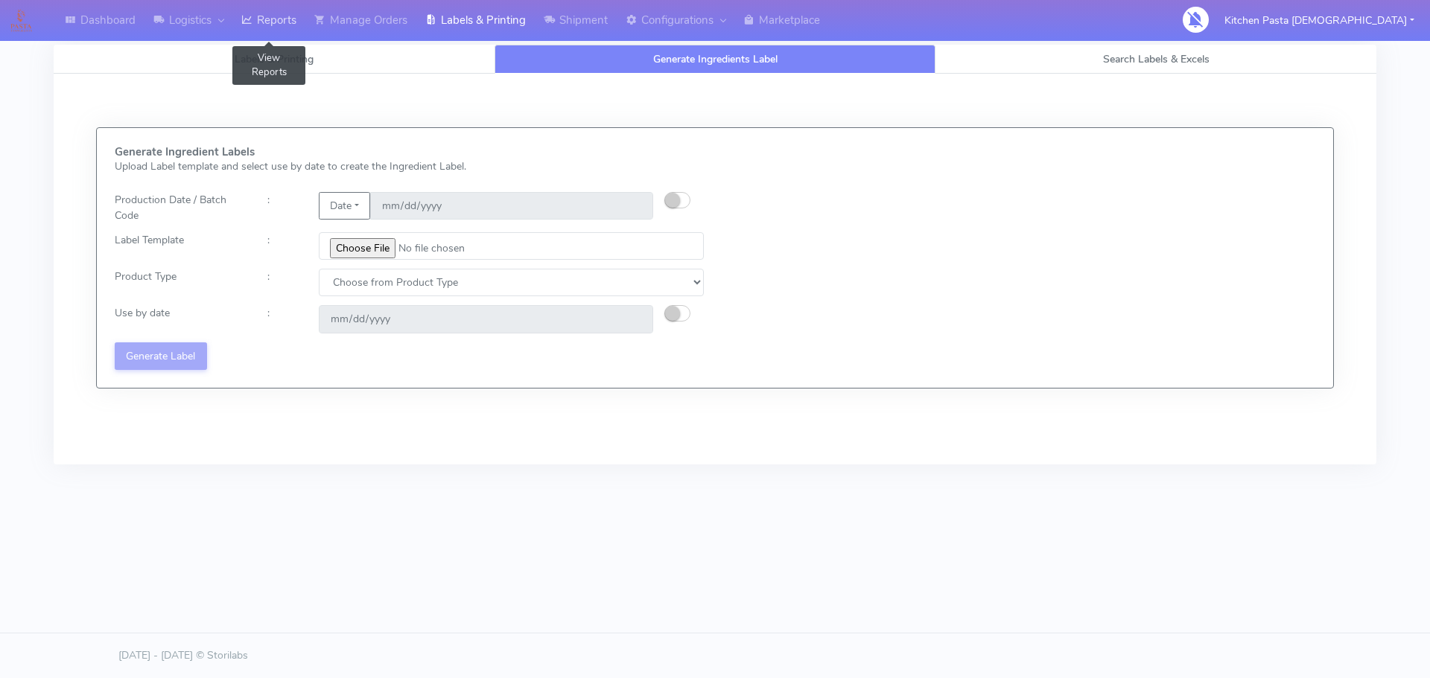
drag, startPoint x: 252, startPoint y: 25, endPoint x: 261, endPoint y: 25, distance: 8.2
click at [252, 25] on icon at bounding box center [246, 20] width 11 height 15
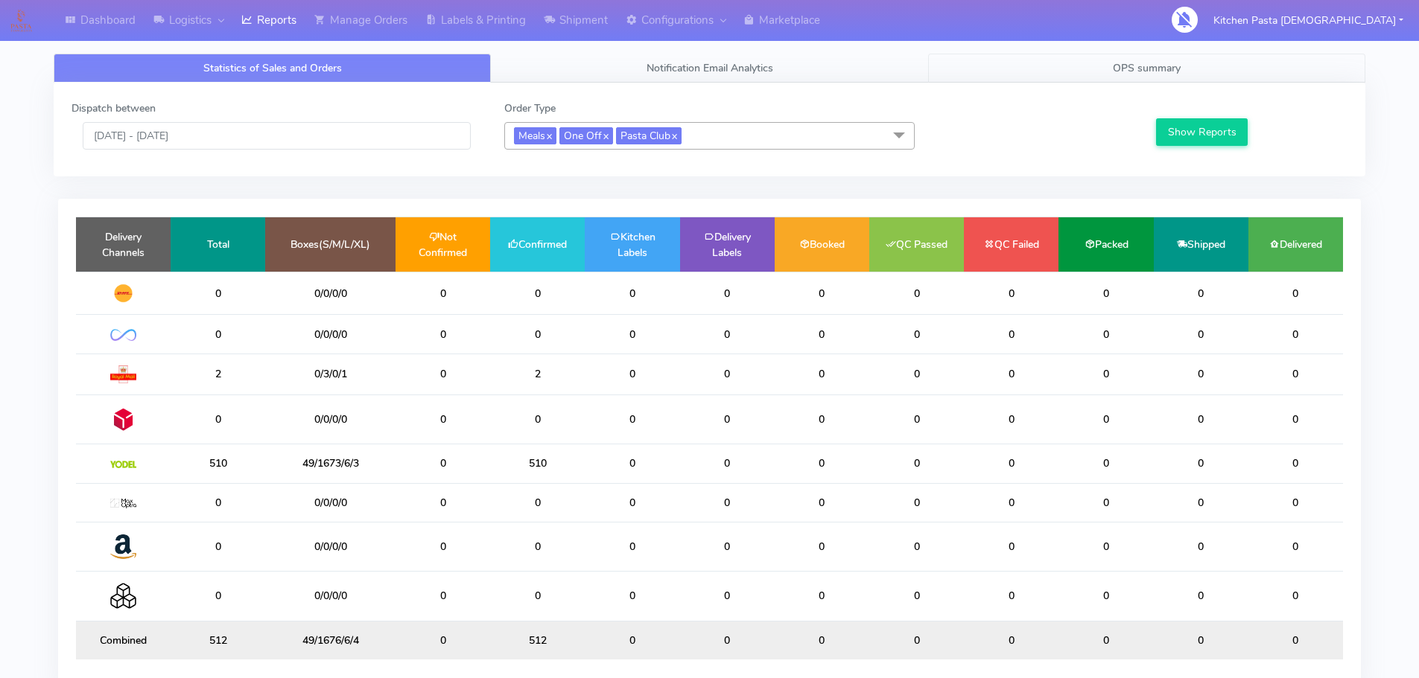
click at [1150, 71] on span "OPS summary" at bounding box center [1146, 68] width 68 height 14
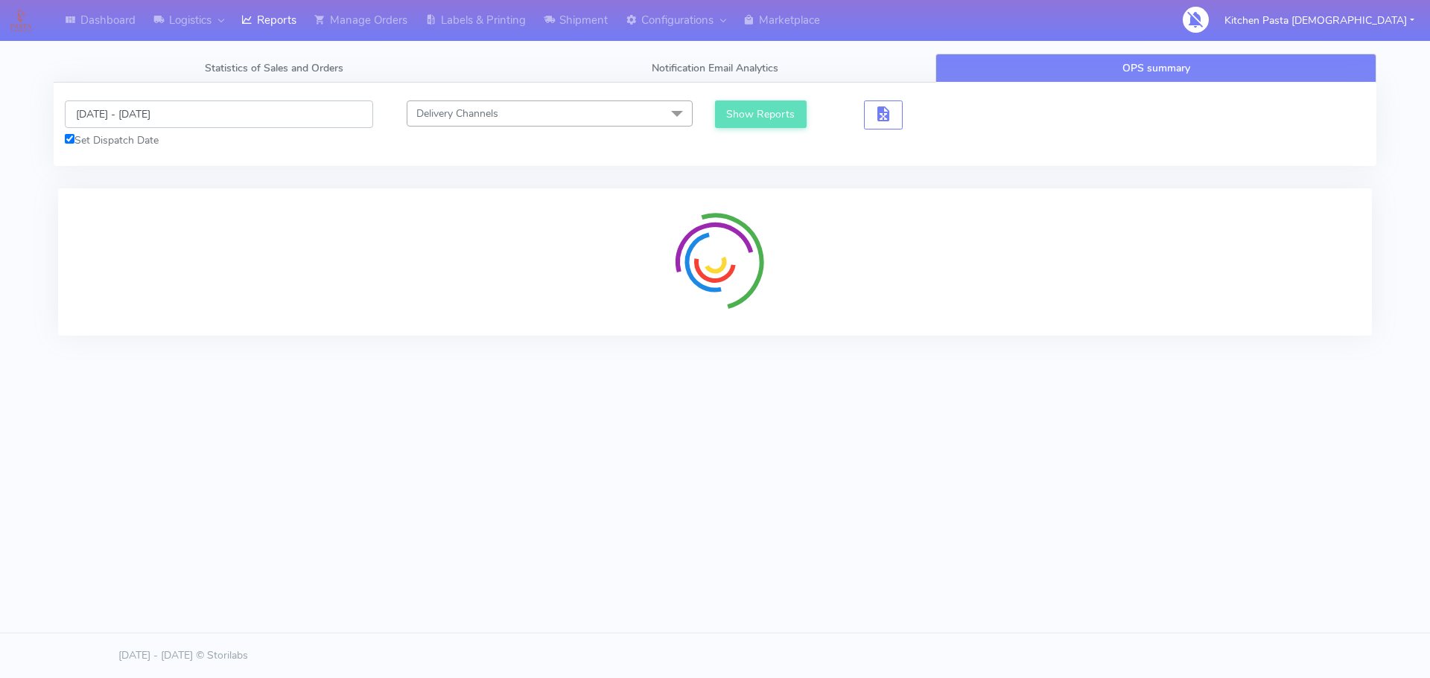
click at [222, 110] on input "[DATE] - [DATE]" at bounding box center [219, 115] width 308 height 28
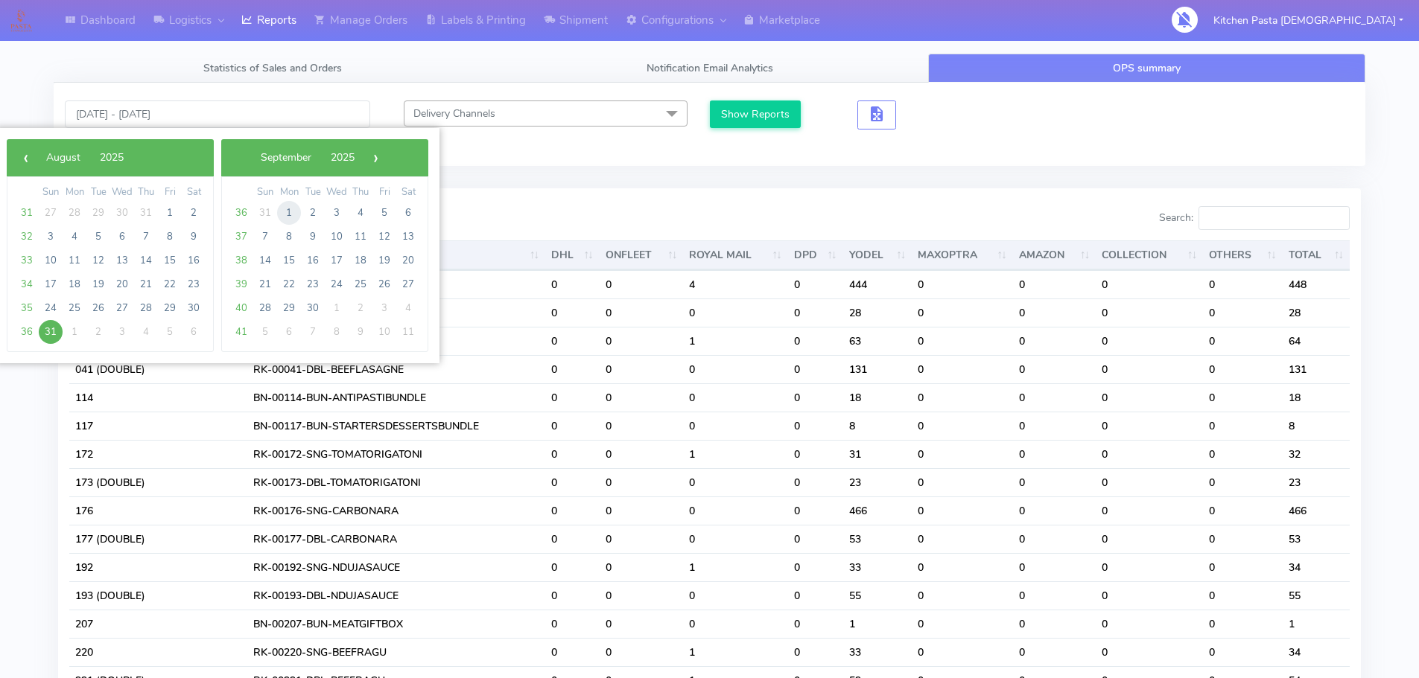
click at [287, 211] on span "1" at bounding box center [289, 213] width 24 height 24
click at [77, 213] on span "1" at bounding box center [79, 213] width 24 height 24
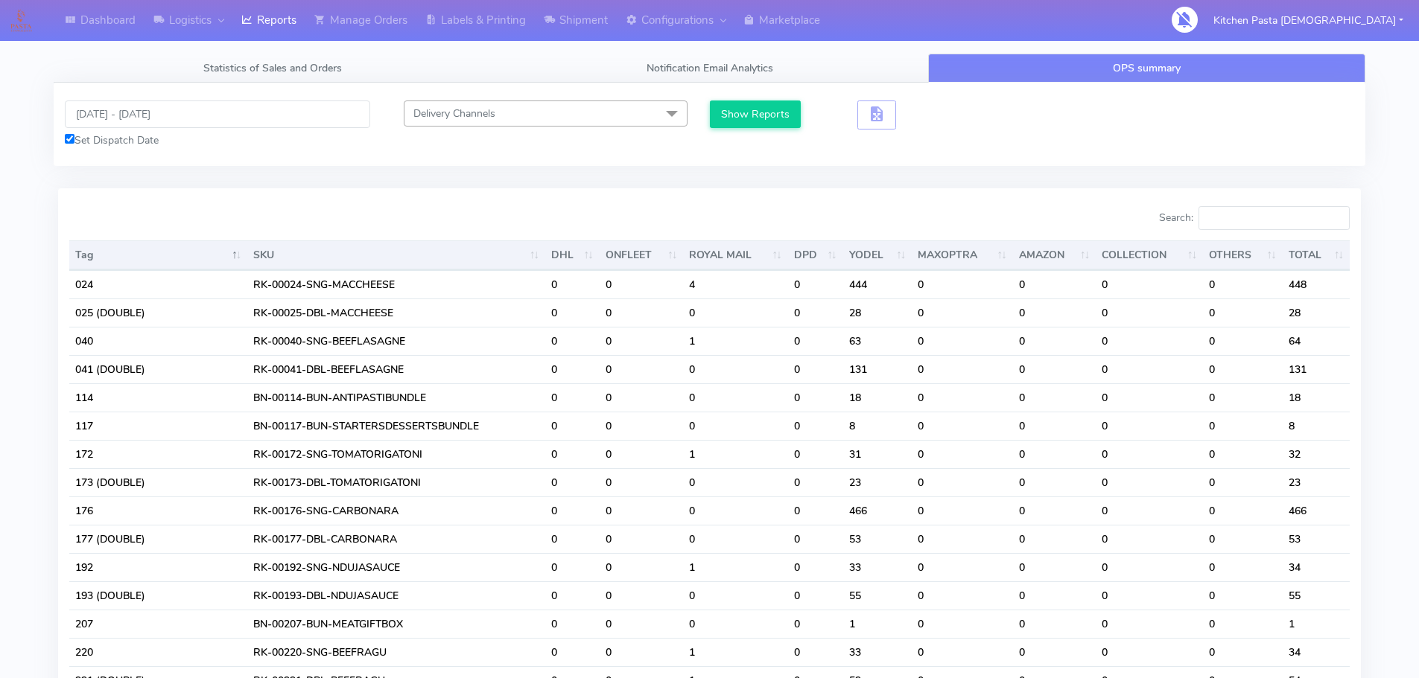
type input "01/09/2025 - 01/09/2025"
click at [77, 213] on div at bounding box center [384, 221] width 652 height 30
click at [777, 102] on button "Show Reports" at bounding box center [756, 115] width 92 height 28
click at [1251, 221] on input "Search:" at bounding box center [1273, 218] width 151 height 24
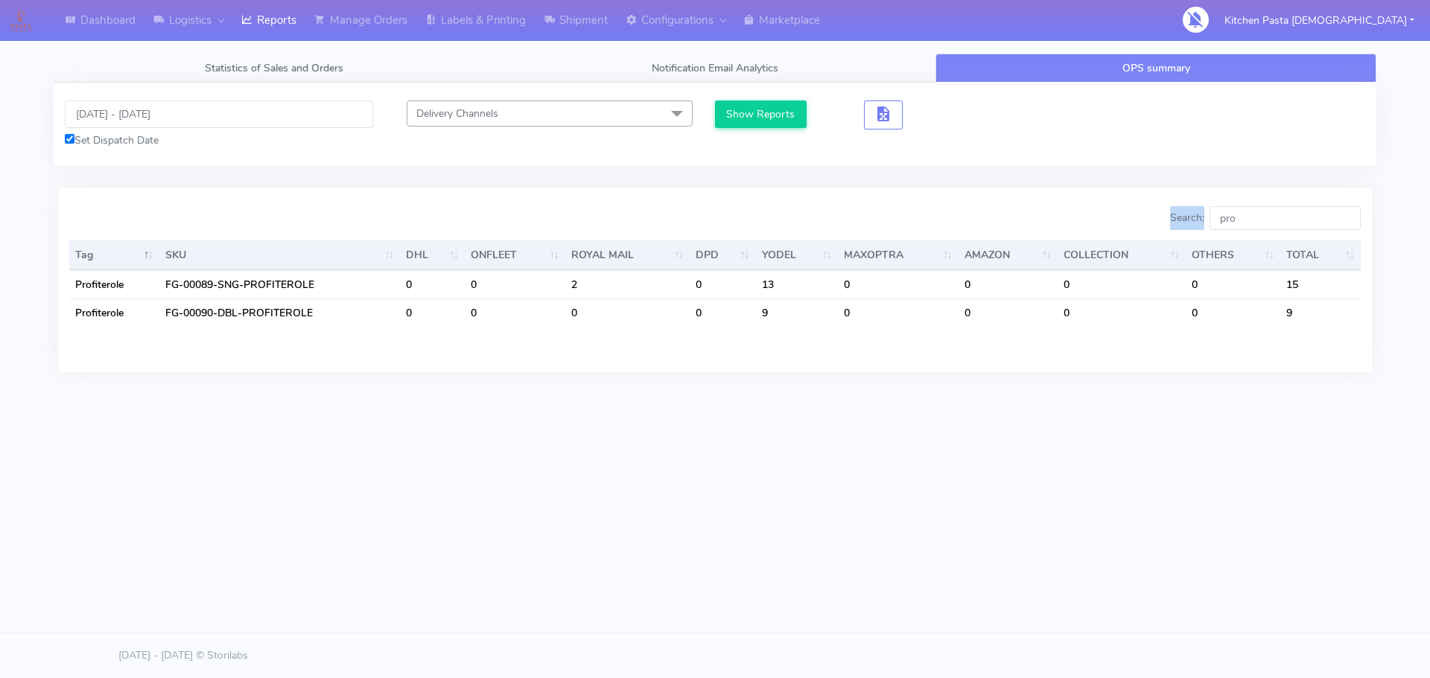
drag, startPoint x: 1266, startPoint y: 229, endPoint x: 1226, endPoint y: 222, distance: 40.8
click at [1226, 222] on div "Search: pro" at bounding box center [1043, 221] width 634 height 30
drag, startPoint x: 1245, startPoint y: 221, endPoint x: 1308, endPoint y: 209, distance: 63.7
click at [1247, 220] on input "pro" at bounding box center [1284, 218] width 151 height 24
click at [1271, 216] on input "pro" at bounding box center [1284, 218] width 151 height 24
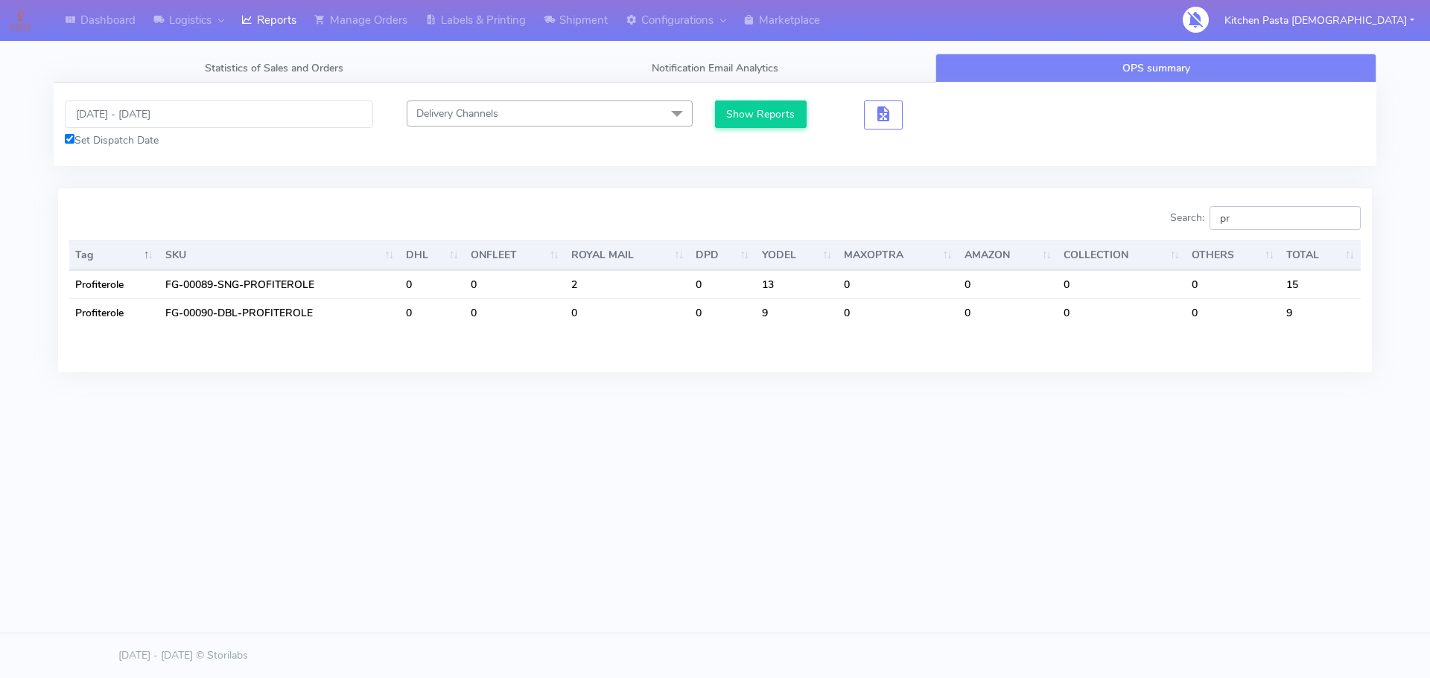
type input "p"
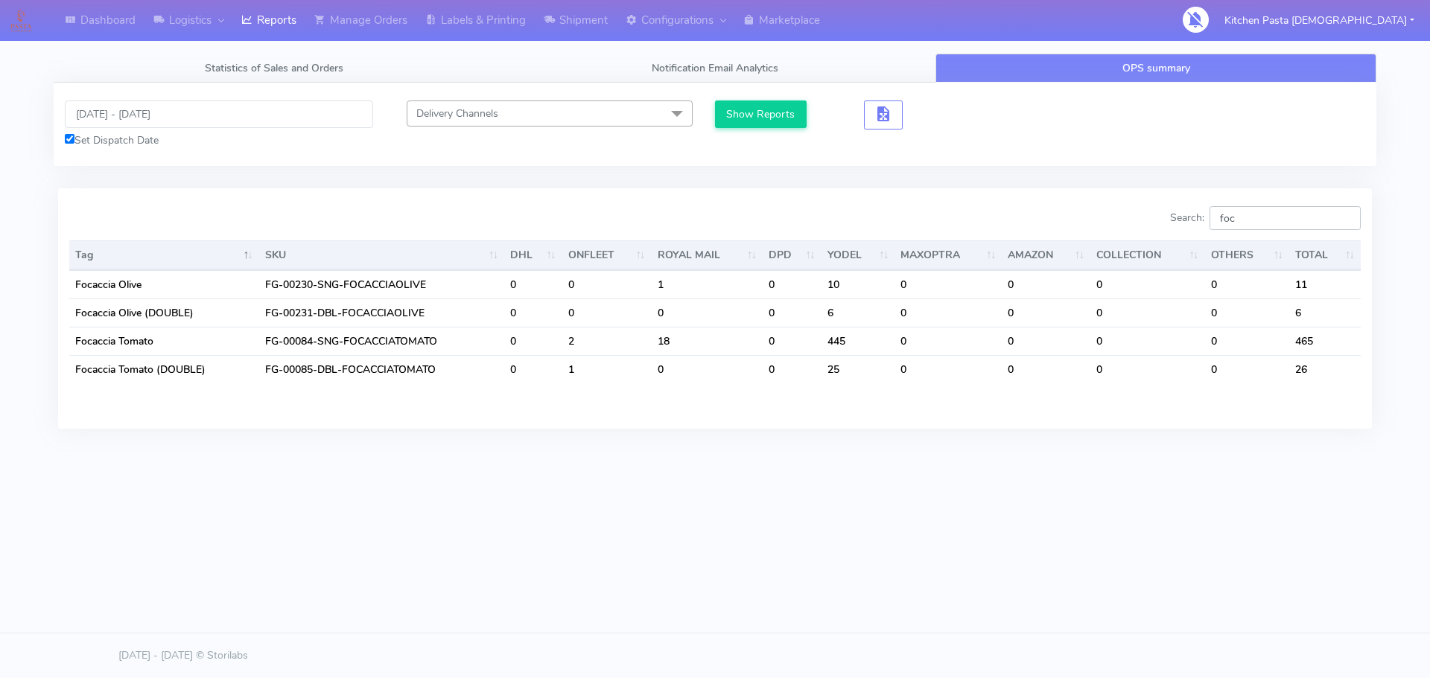
type input "foc"
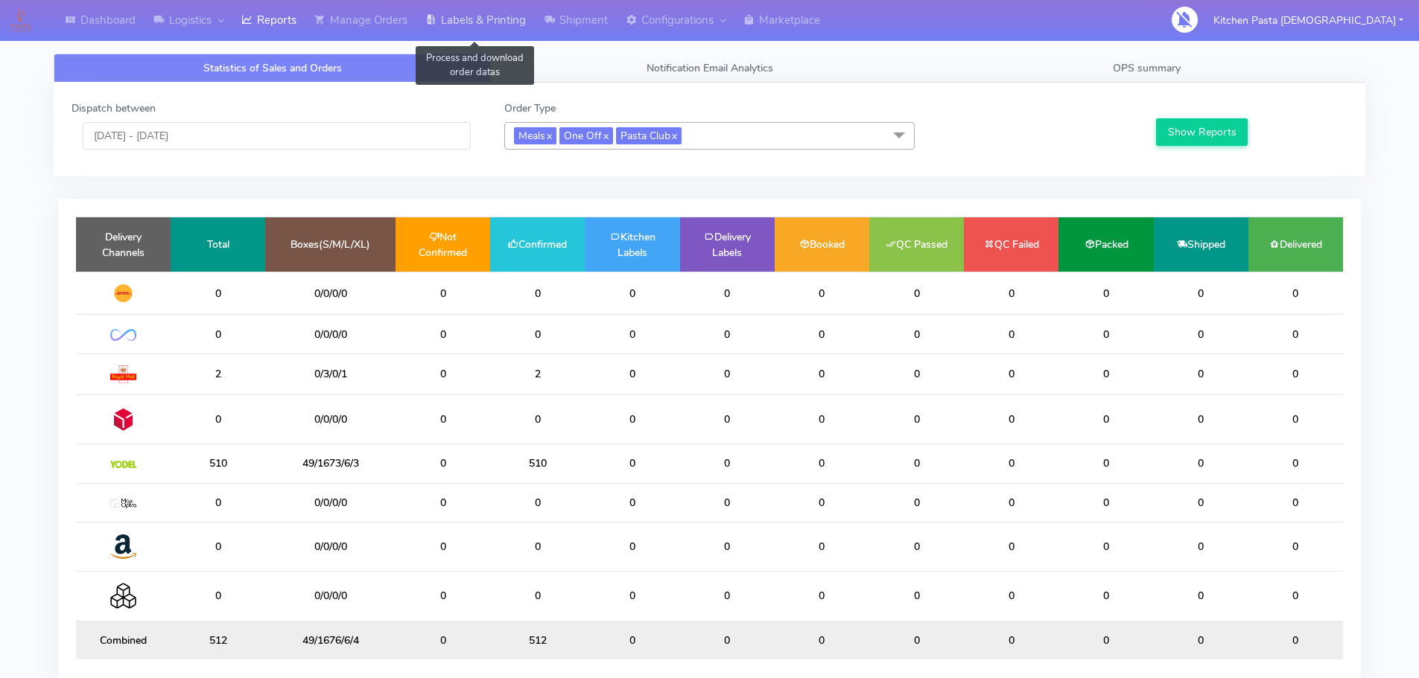
click at [486, 21] on link "Labels & Printing" at bounding box center [475, 20] width 118 height 41
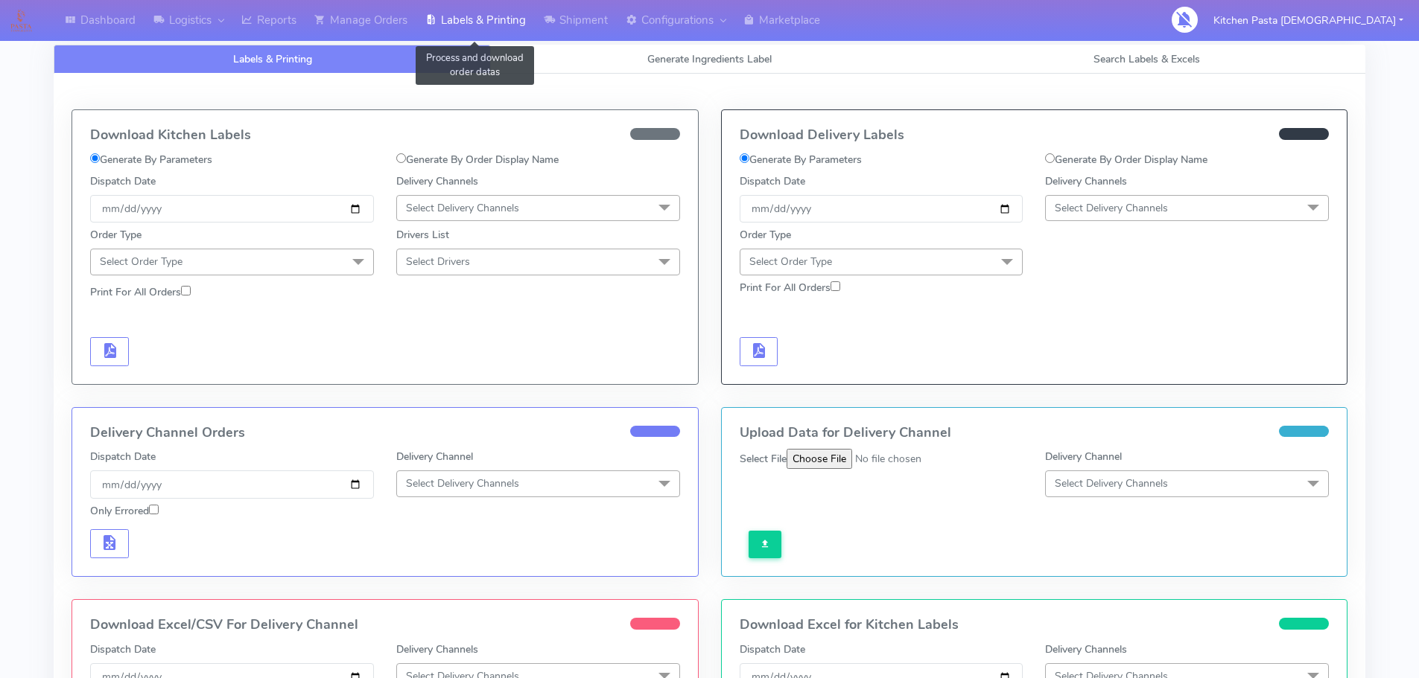
select select
click at [658, 63] on span "Generate Ingredients Label" at bounding box center [709, 59] width 124 height 14
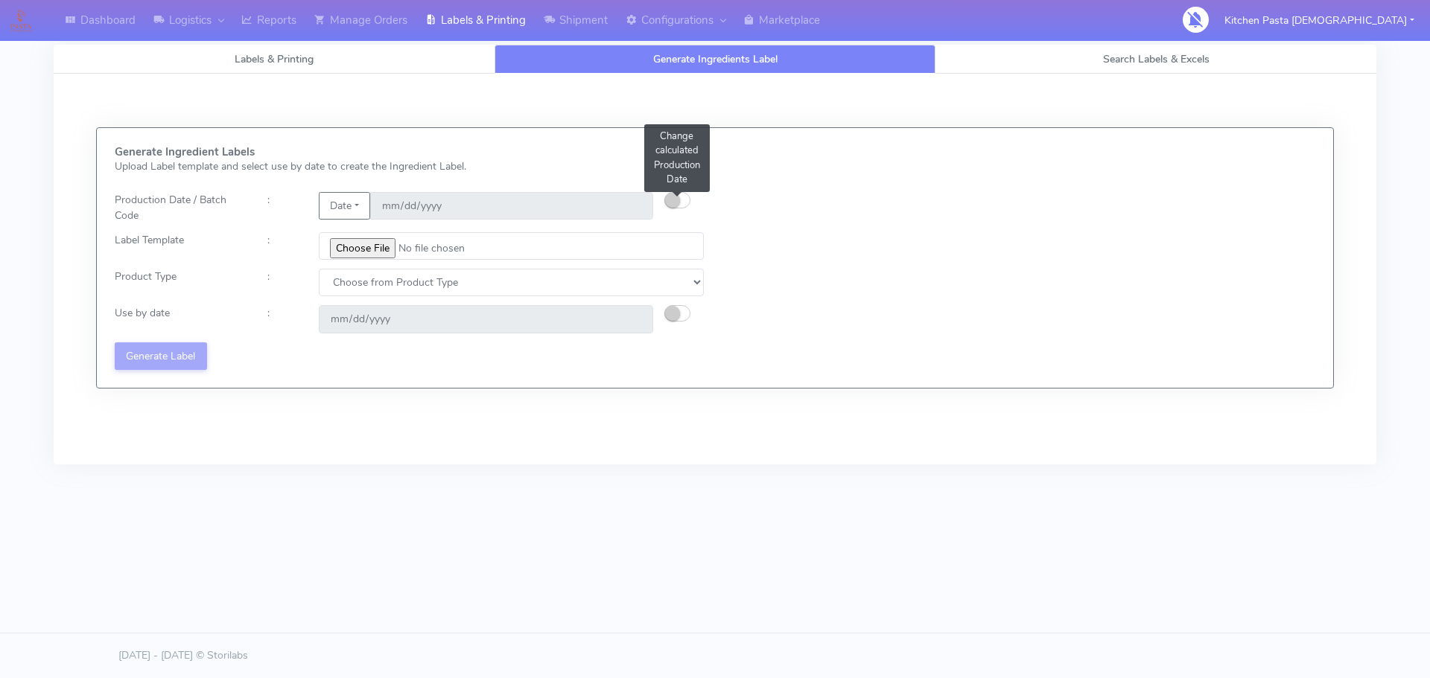
click at [680, 209] on ui-switch at bounding box center [677, 204] width 26 height 14
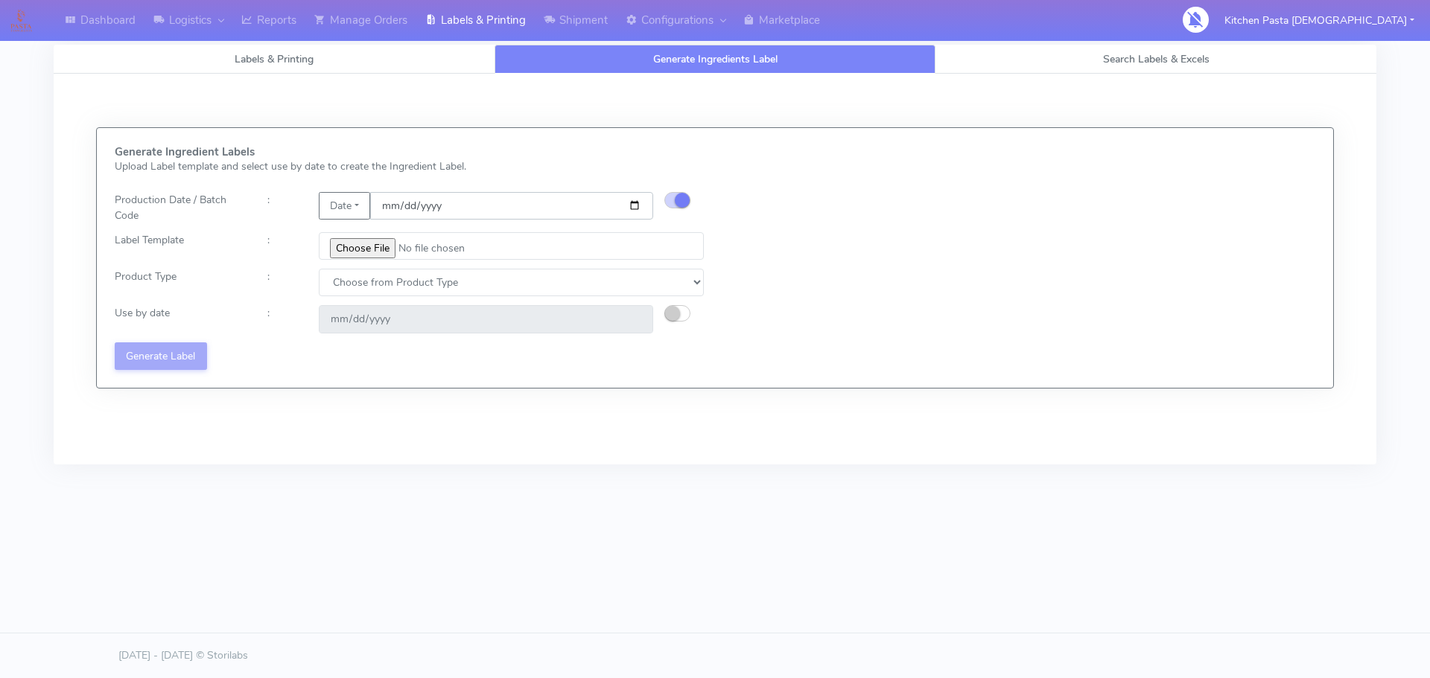
click at [640, 205] on input "[DATE]" at bounding box center [511, 206] width 283 height 28
drag, startPoint x: 537, startPoint y: 360, endPoint x: 520, endPoint y: 366, distance: 18.4
click at [520, 366] on div "Generate Ingredient Labels Upload Label template and select use by date to crea…" at bounding box center [409, 258] width 611 height 224
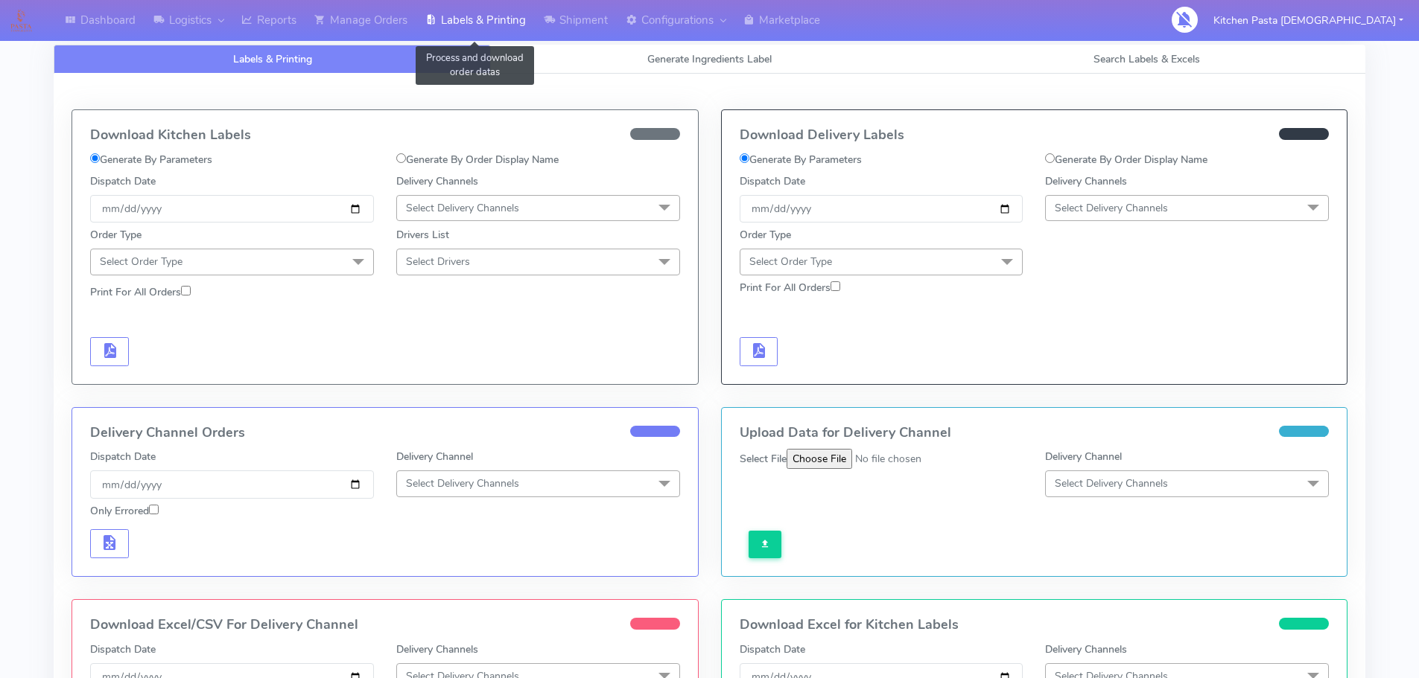
click at [475, 27] on link "Labels & Printing" at bounding box center [475, 20] width 118 height 41
click at [637, 53] on link "Generate Ingredients Label" at bounding box center [709, 59] width 437 height 29
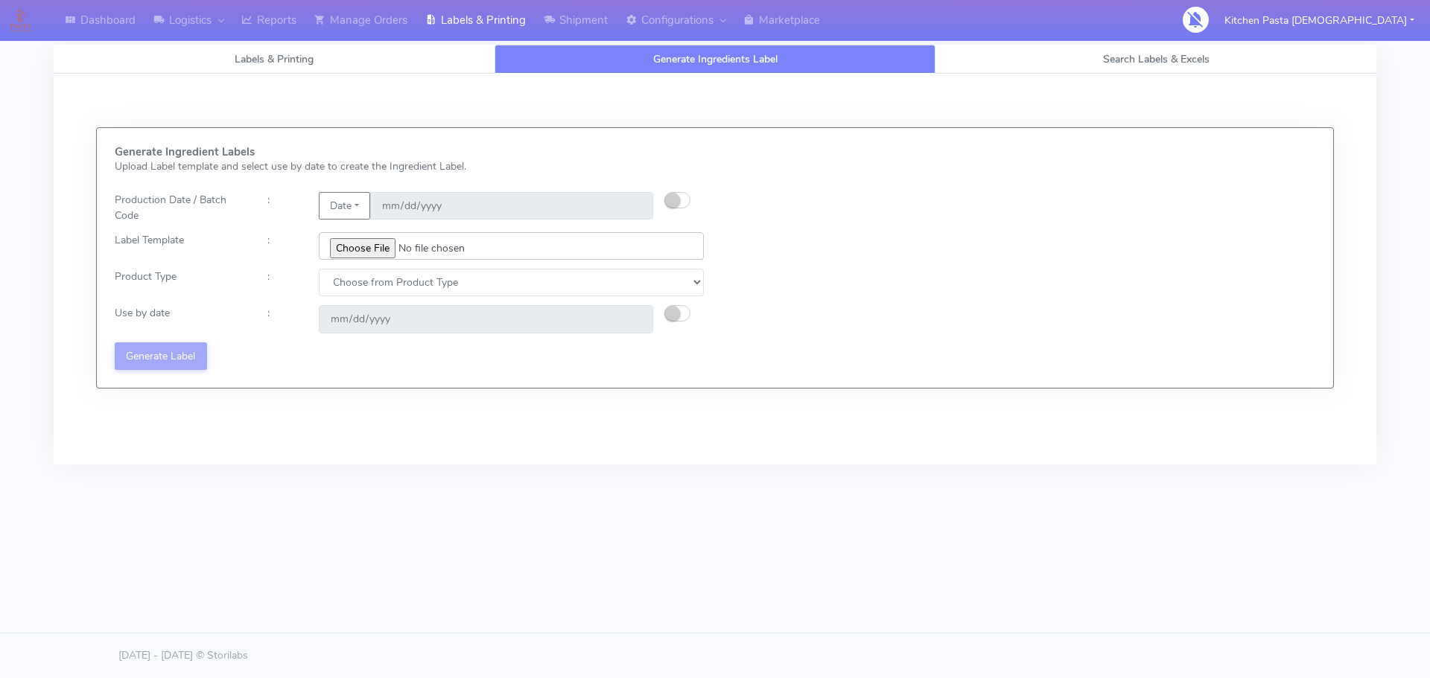
click at [360, 253] on input "file" at bounding box center [511, 246] width 385 height 28
type input "C:\fakepath\Classic Tiramisu V1.jpg"
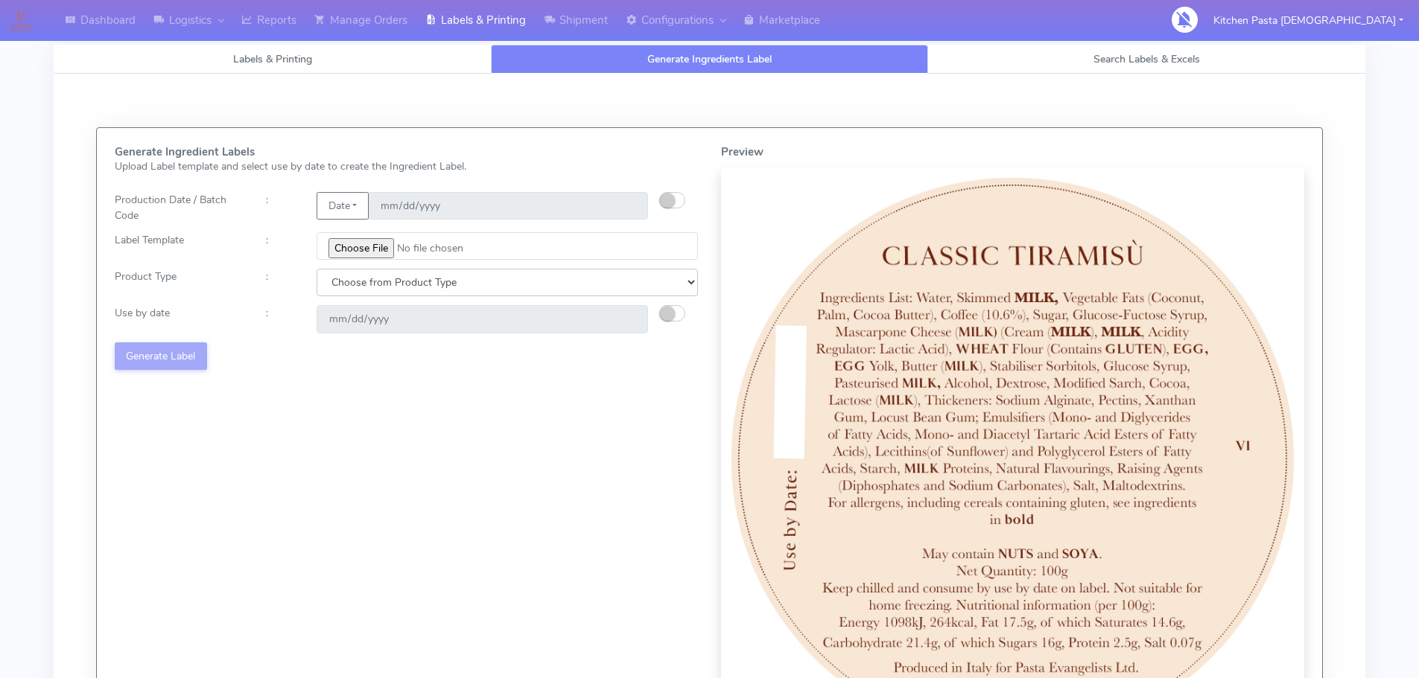
click at [417, 284] on select "Choose from Product Type ECOM ERETAIL CIRCULAR CIRC_DESERTS LASAGNE" at bounding box center [506, 283] width 381 height 28
select select "3"
click at [316, 269] on select "Choose from Product Type ECOM ERETAIL CIRCULAR CIRC_DESERTS LASAGNE" at bounding box center [506, 283] width 381 height 28
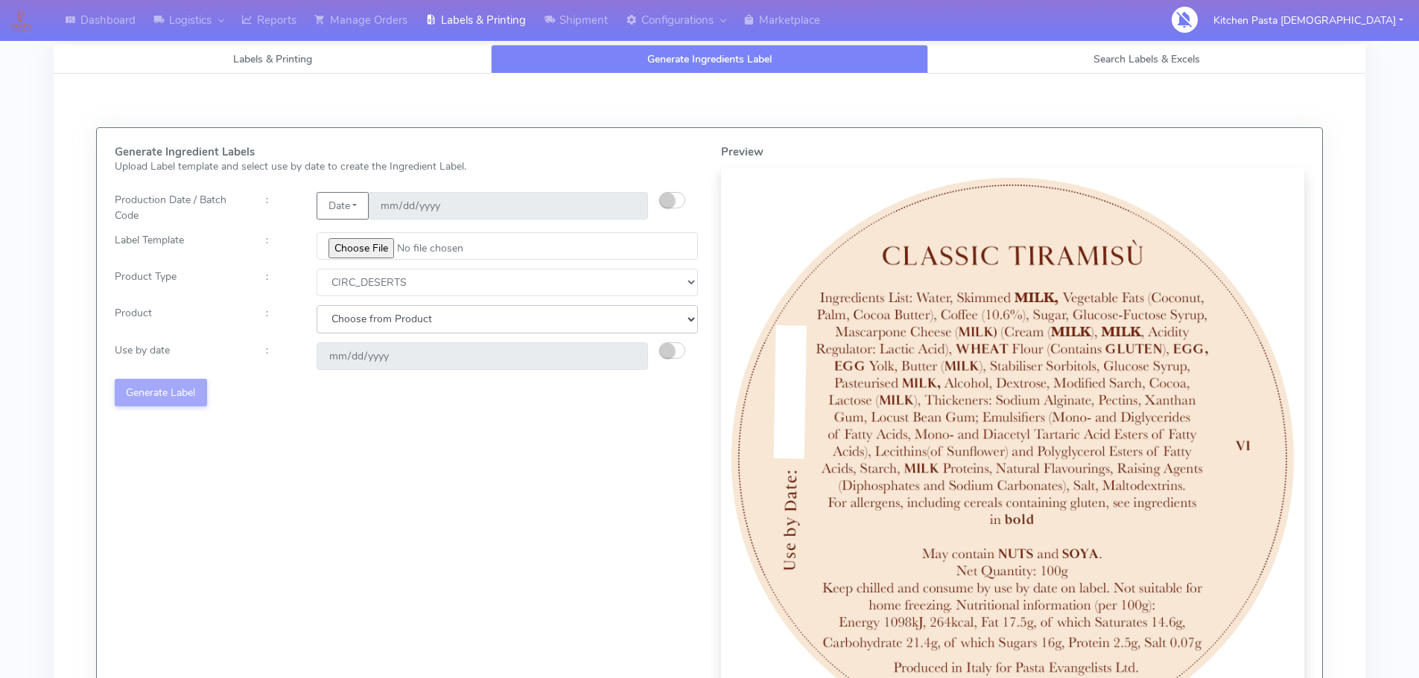
drag, startPoint x: 419, startPoint y: 322, endPoint x: 415, endPoint y: 333, distance: 12.0
click at [419, 322] on select "Choose from Product CLASSIC_TIRAMISU CREMA_AMARENA PROFITEROLES" at bounding box center [506, 319] width 381 height 28
select select "0"
click at [316, 305] on select "Choose from Product CLASSIC_TIRAMISU CREMA_AMARENA PROFITEROLES" at bounding box center [506, 319] width 381 height 28
type input "[DATE]"
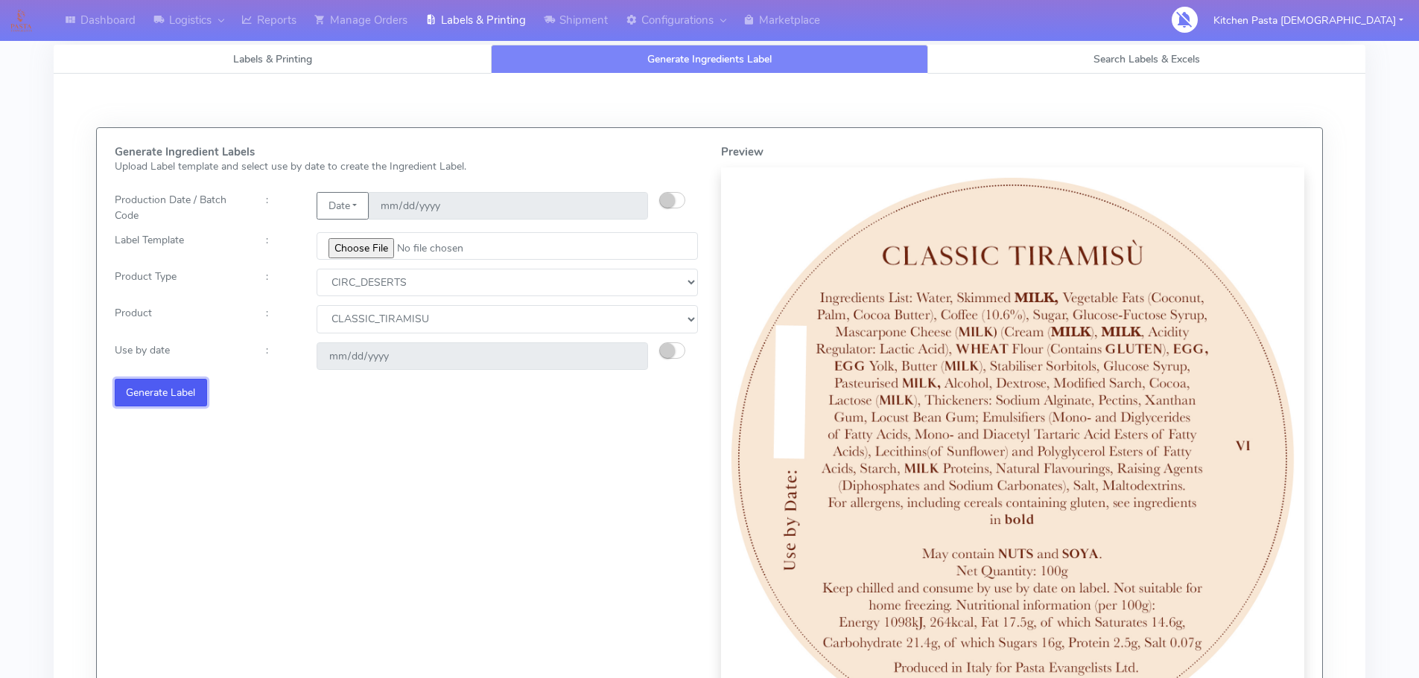
click at [150, 391] on button "Generate Label" at bounding box center [161, 393] width 92 height 28
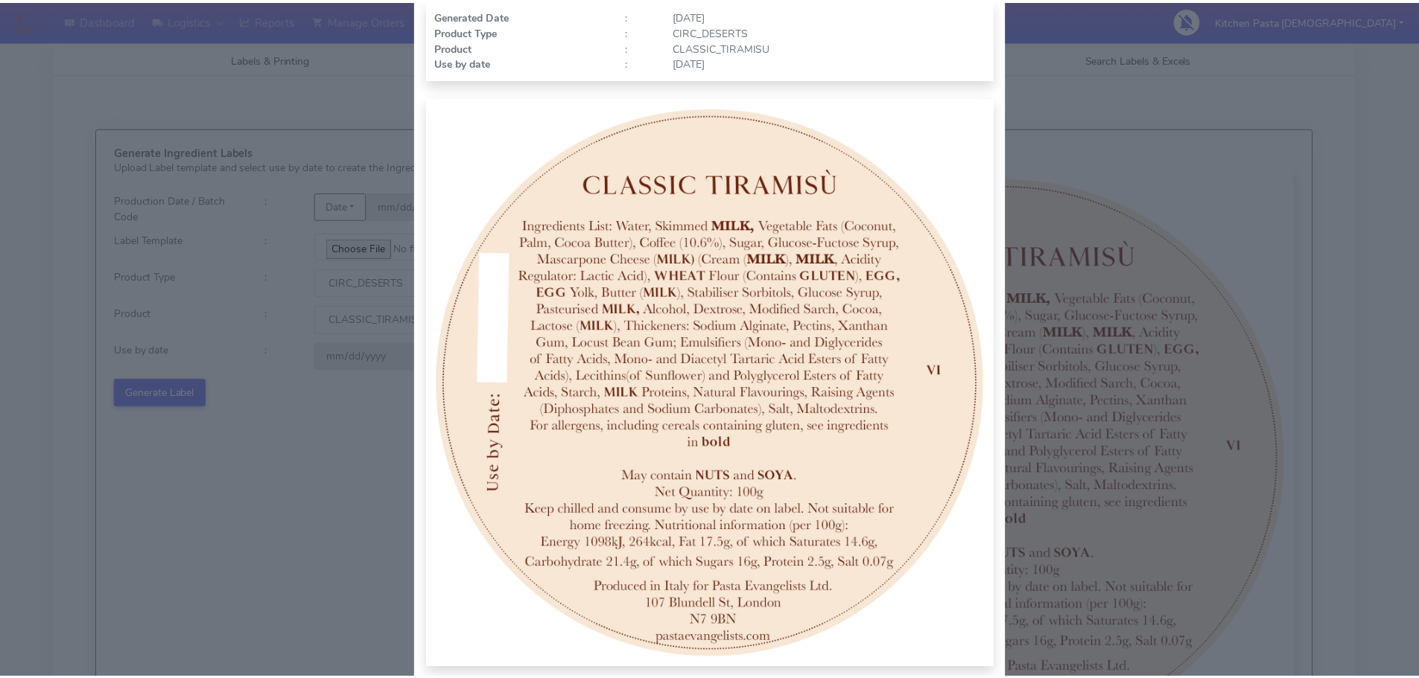
scroll to position [154, 0]
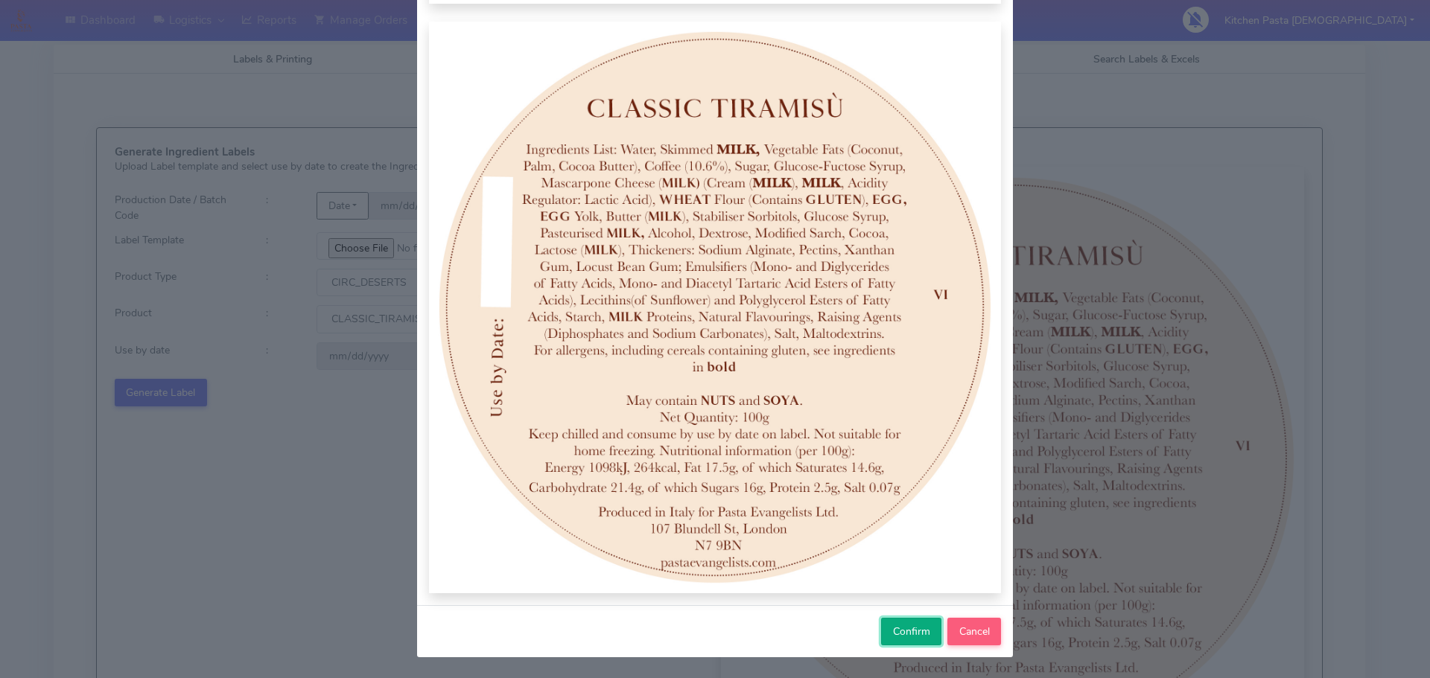
click at [881, 634] on button "Confirm" at bounding box center [911, 632] width 60 height 28
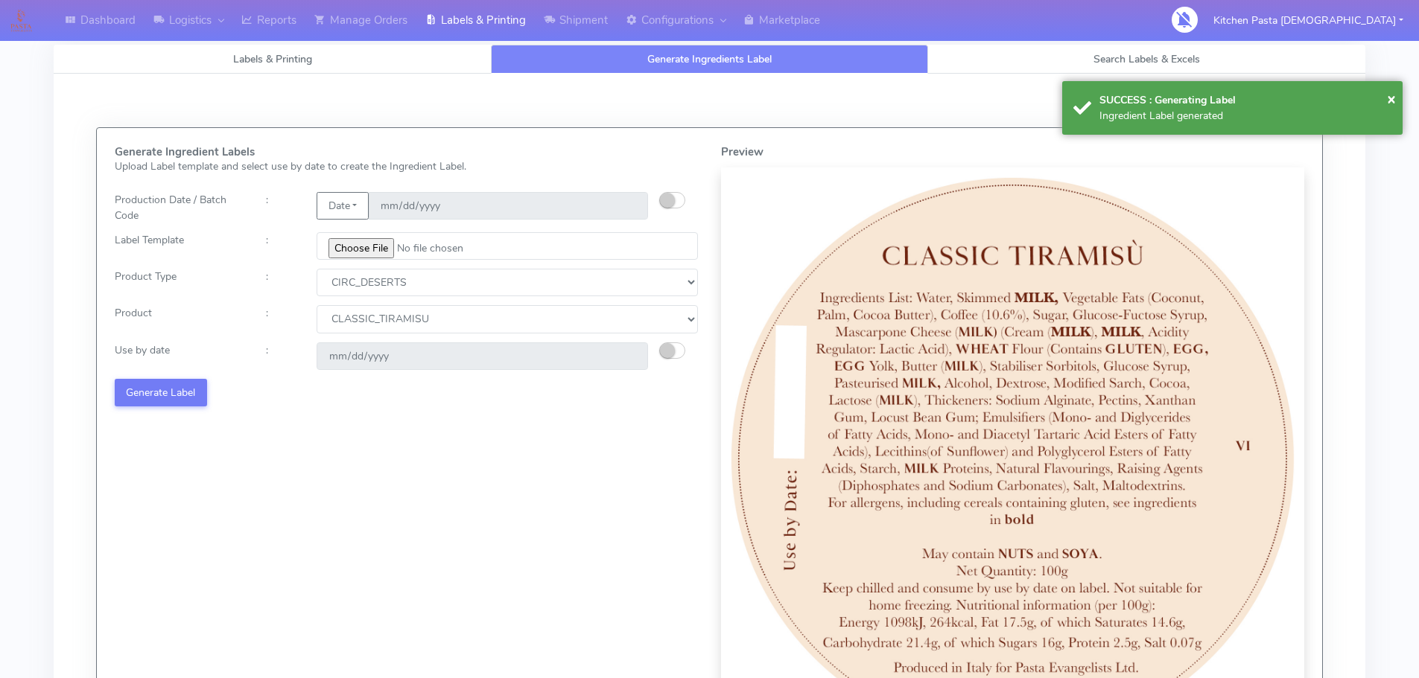
select select
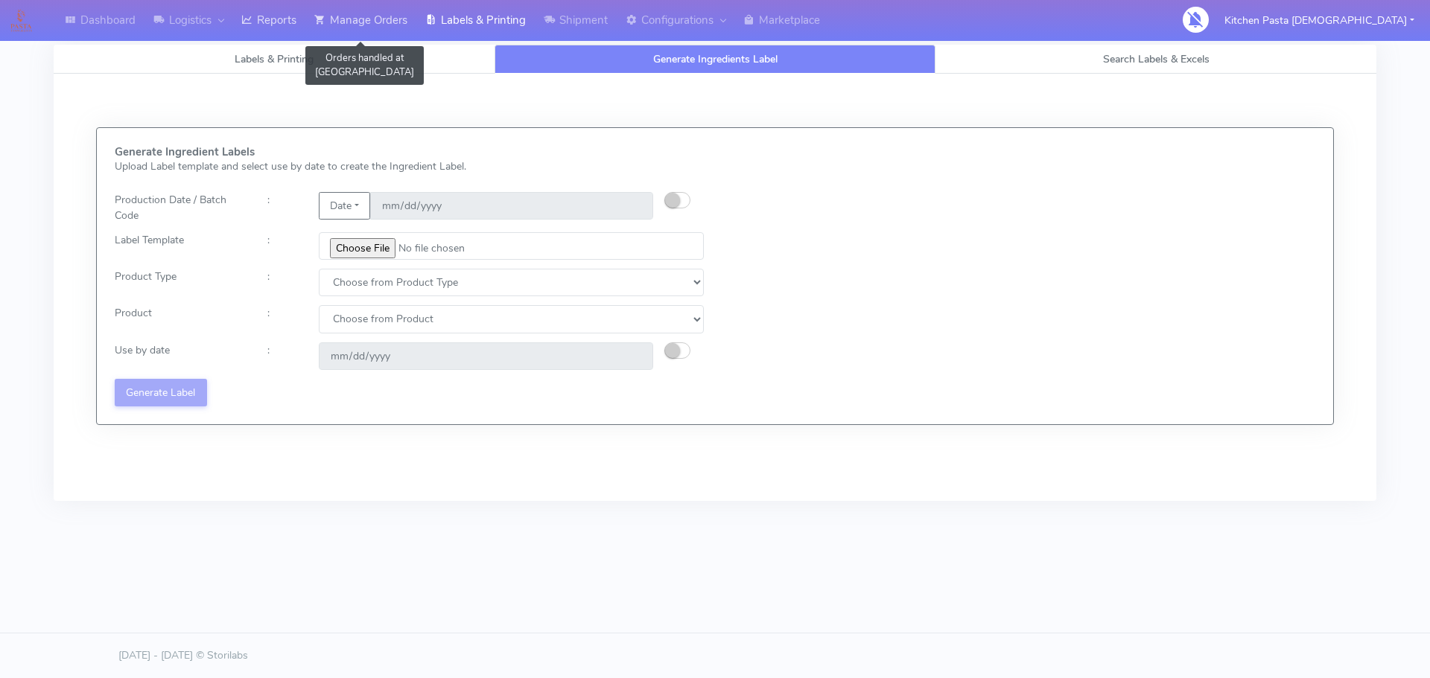
drag, startPoint x: 318, startPoint y: 23, endPoint x: 278, endPoint y: 24, distance: 40.2
click at [318, 23] on icon at bounding box center [319, 20] width 11 height 15
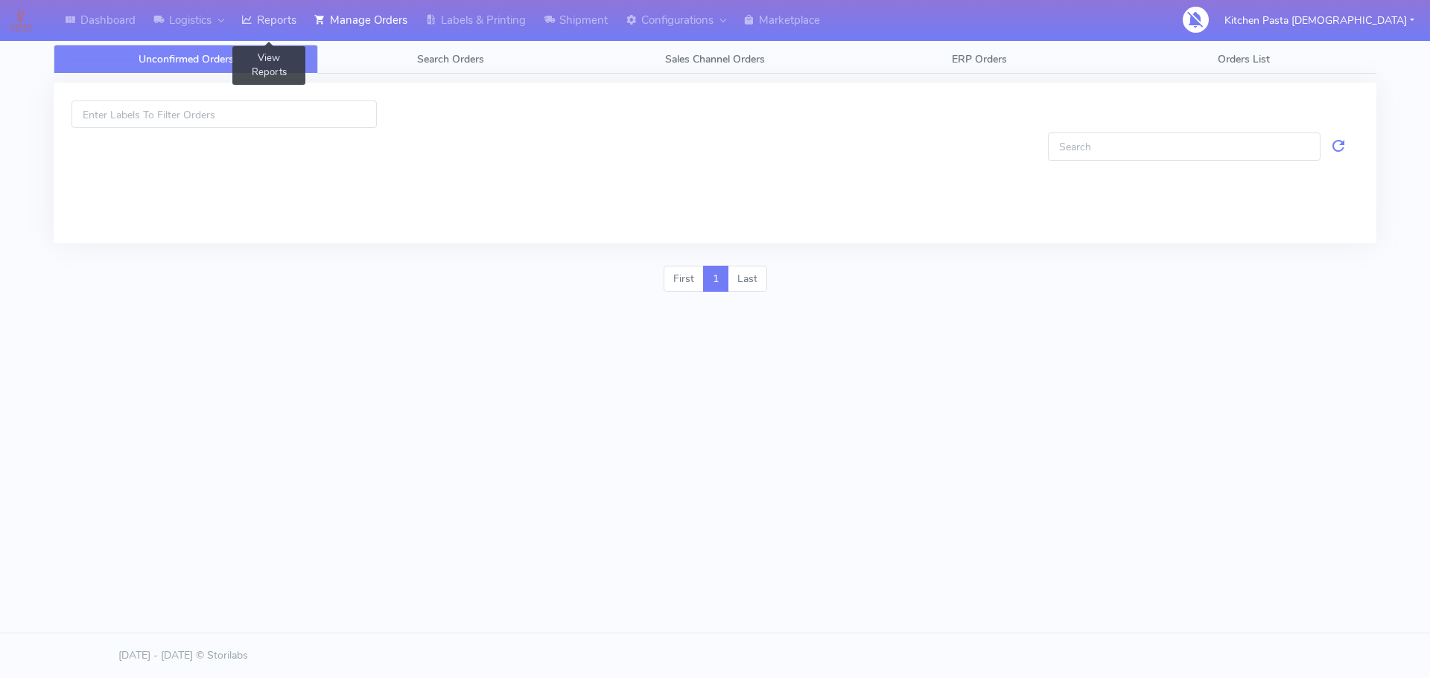
click at [277, 24] on link "Reports" at bounding box center [268, 20] width 73 height 41
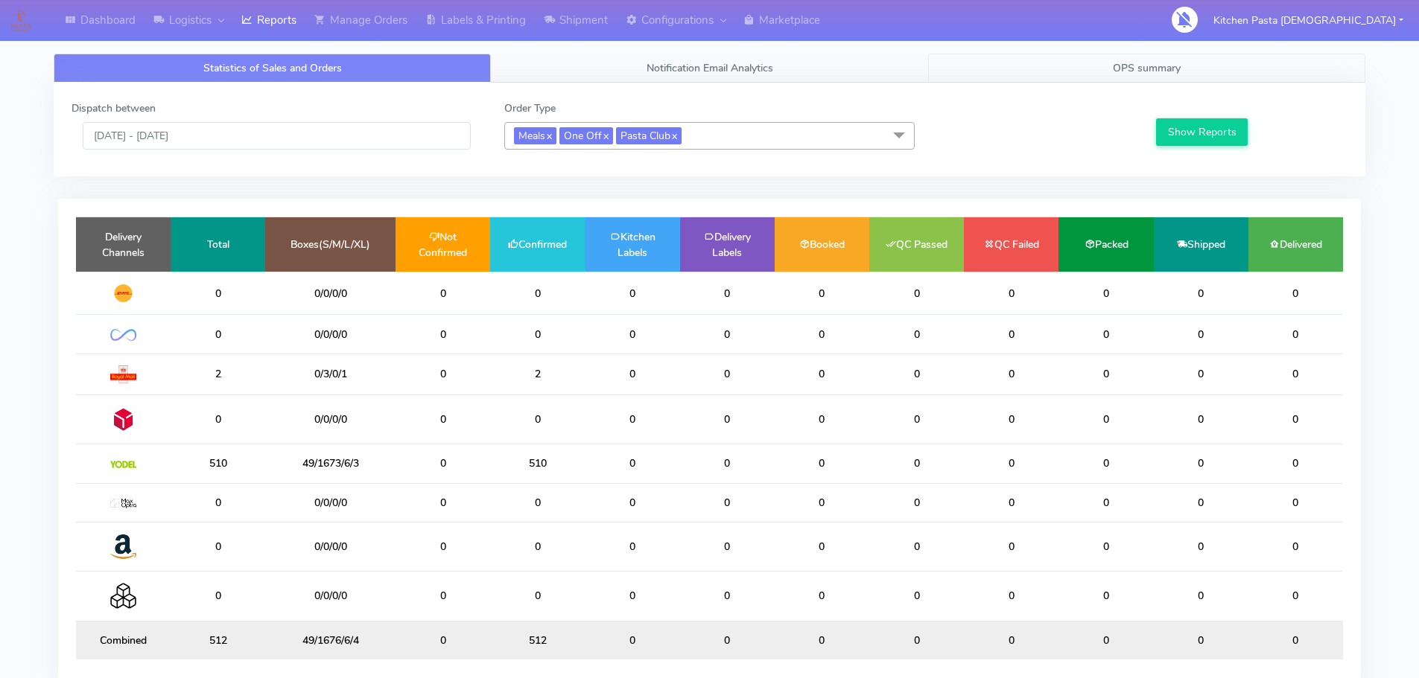
click at [1184, 61] on link "OPS summary" at bounding box center [1146, 68] width 437 height 29
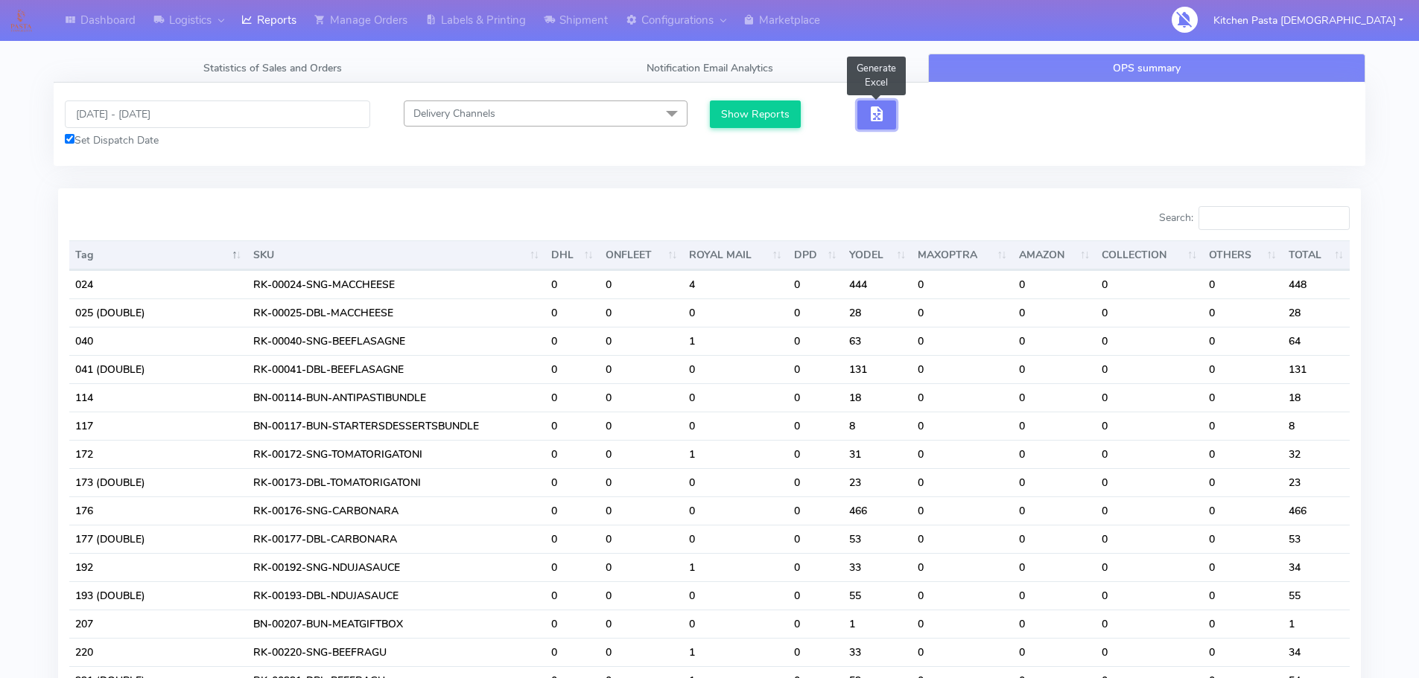
click at [879, 123] on span "button" at bounding box center [876, 117] width 18 height 14
click at [932, 122] on span "button" at bounding box center [931, 117] width 18 height 14
